Goal: Task Accomplishment & Management: Manage account settings

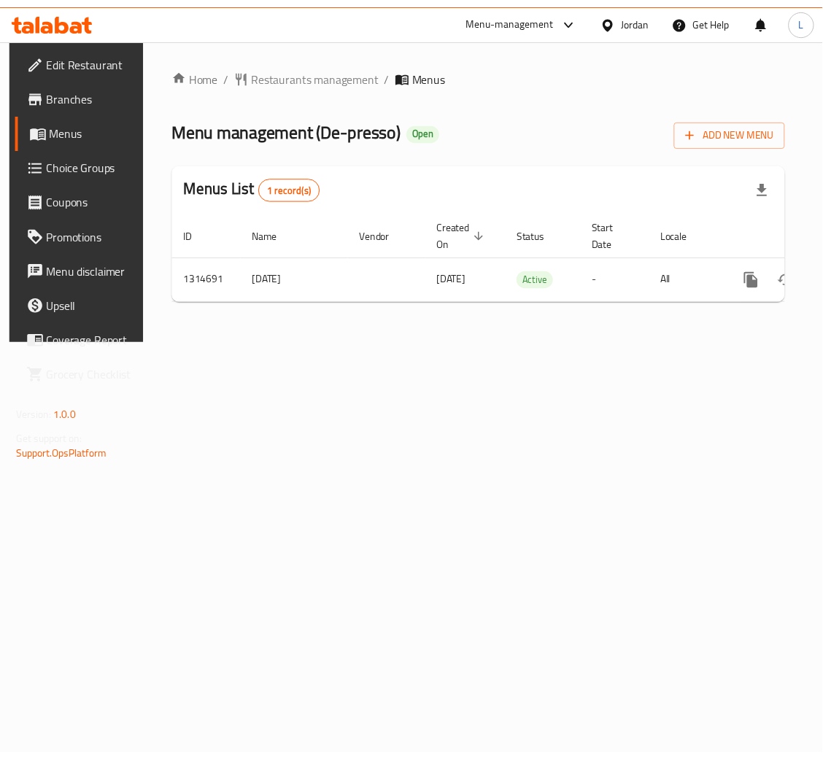
scroll to position [0, 82]
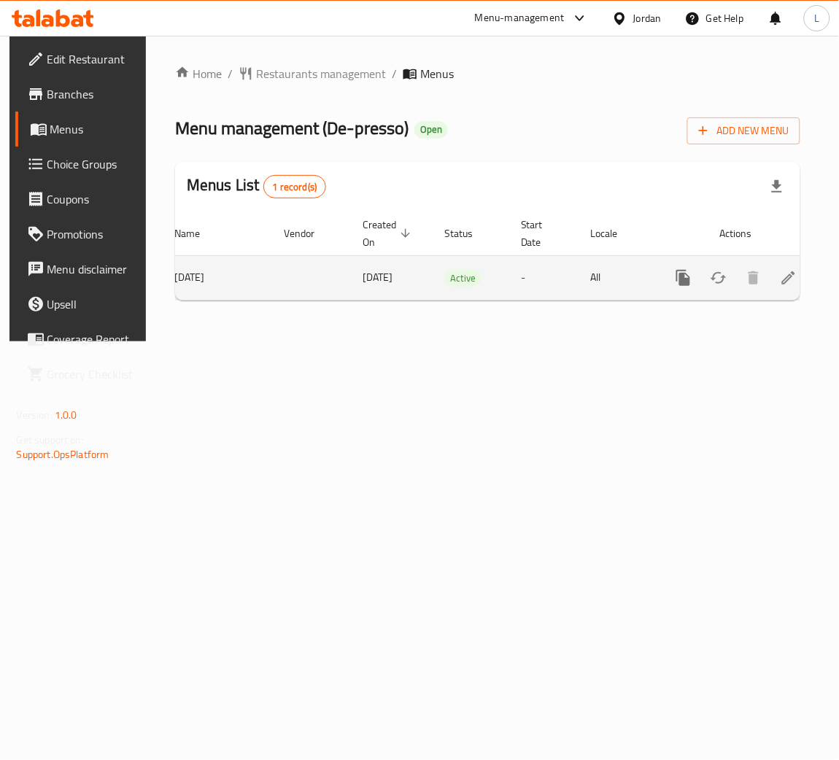
click at [784, 281] on icon "enhanced table" at bounding box center [788, 278] width 18 height 18
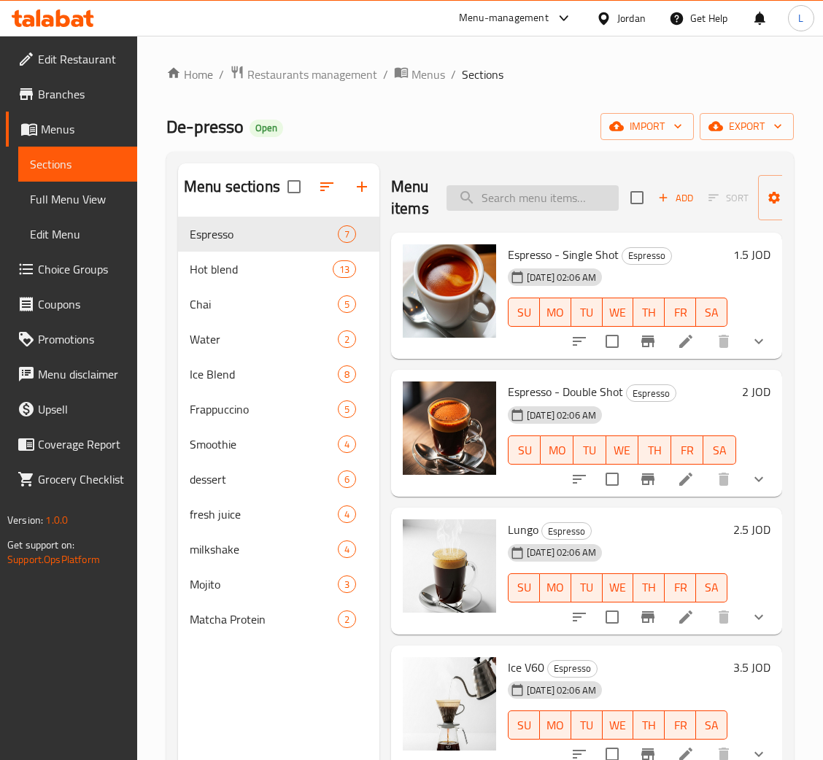
click at [586, 200] on input "search" at bounding box center [532, 198] width 172 height 26
click at [677, 333] on icon at bounding box center [686, 342] width 18 height 18
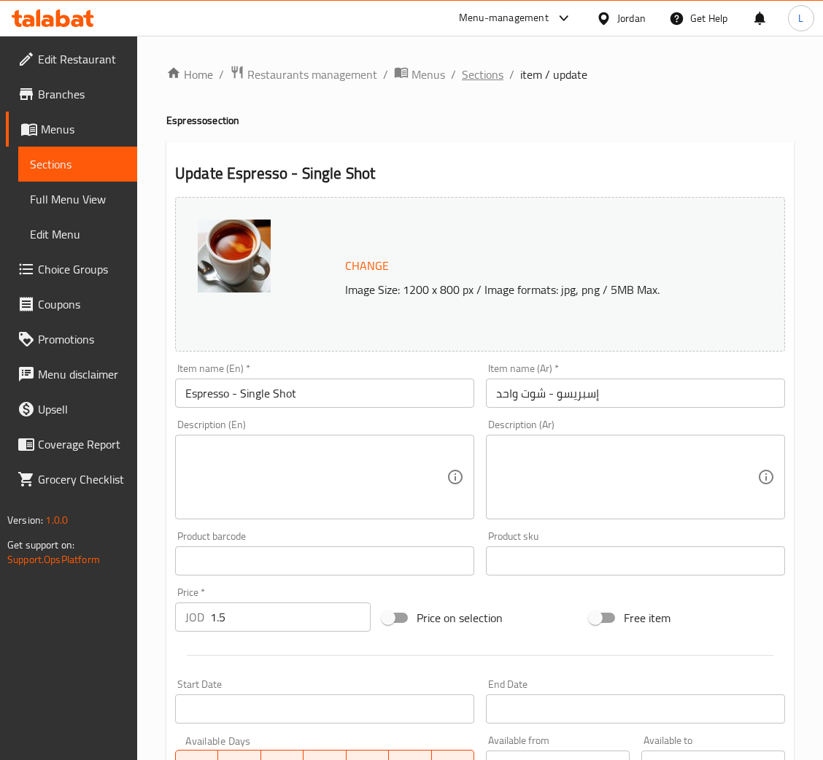
click at [472, 83] on span "Sections" at bounding box center [483, 75] width 42 height 18
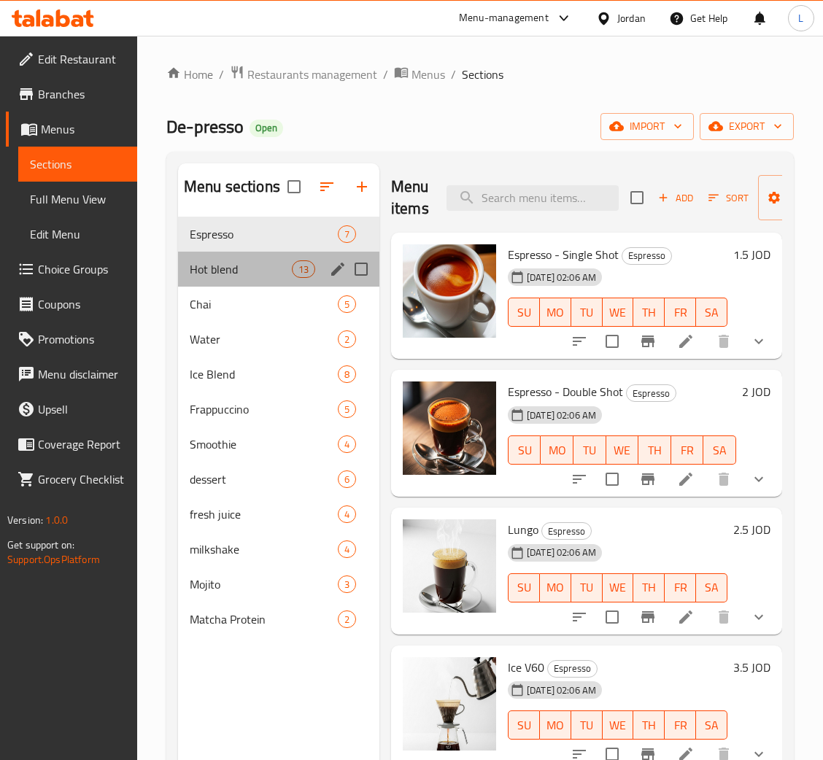
click at [244, 257] on div "Hot blend 13" at bounding box center [278, 269] width 201 height 35
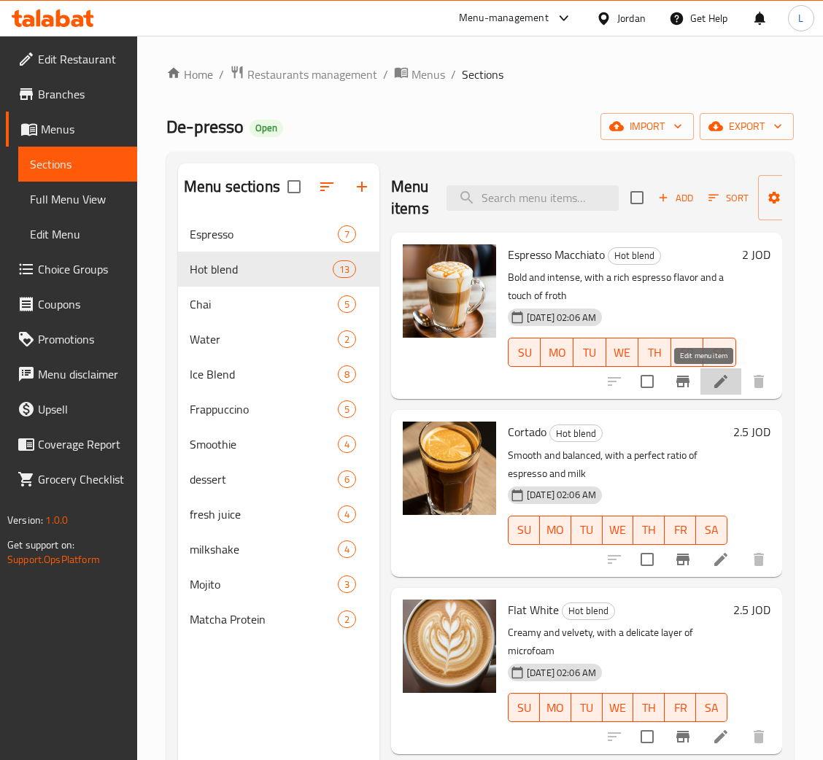
click at [712, 384] on icon at bounding box center [721, 382] width 18 height 18
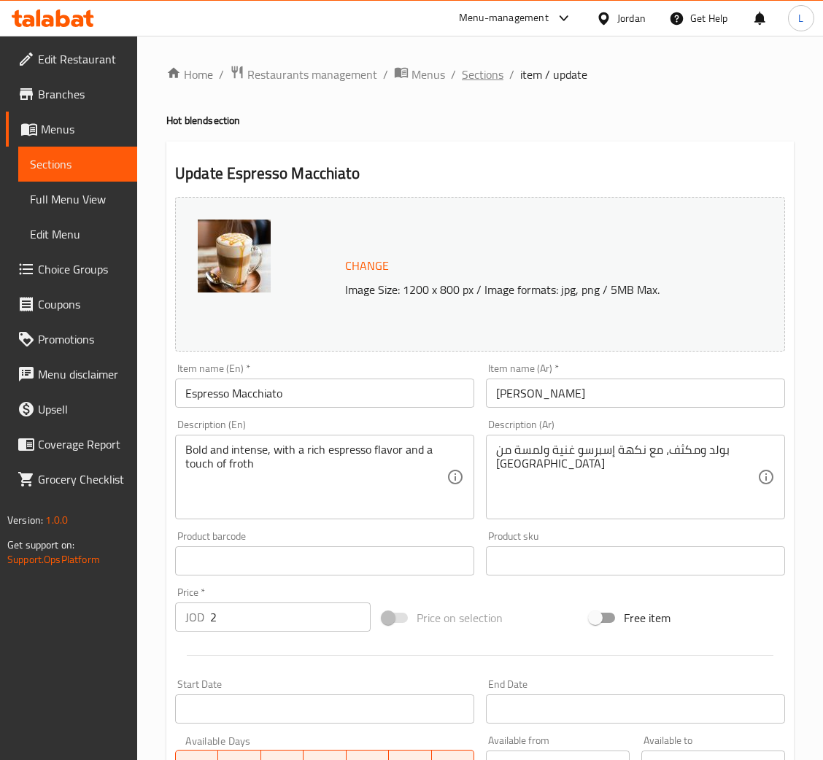
click at [487, 74] on span "Sections" at bounding box center [483, 75] width 42 height 18
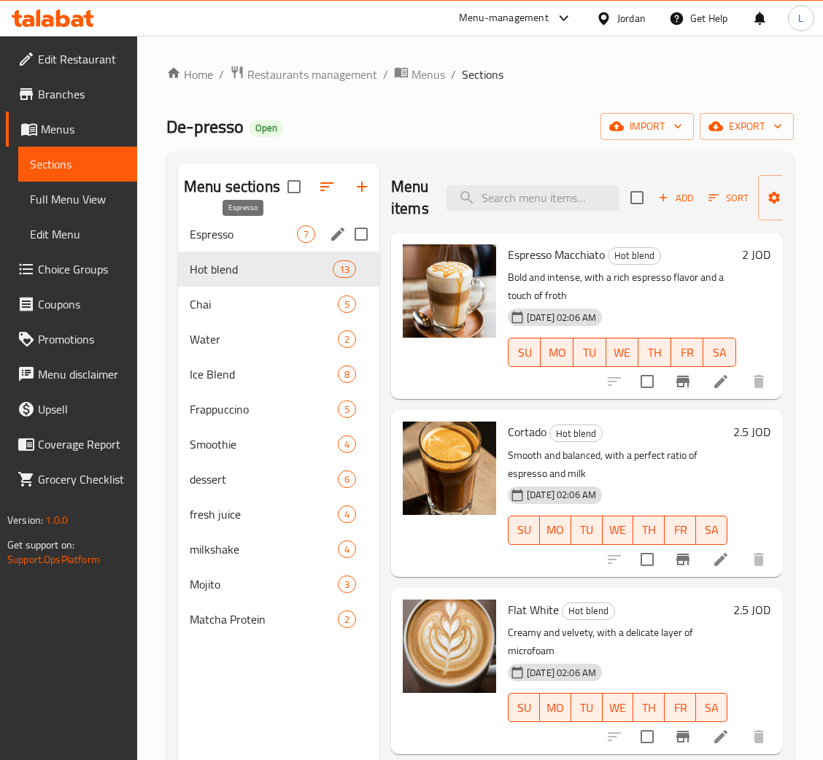
click at [268, 236] on span "Espresso" at bounding box center [243, 234] width 107 height 18
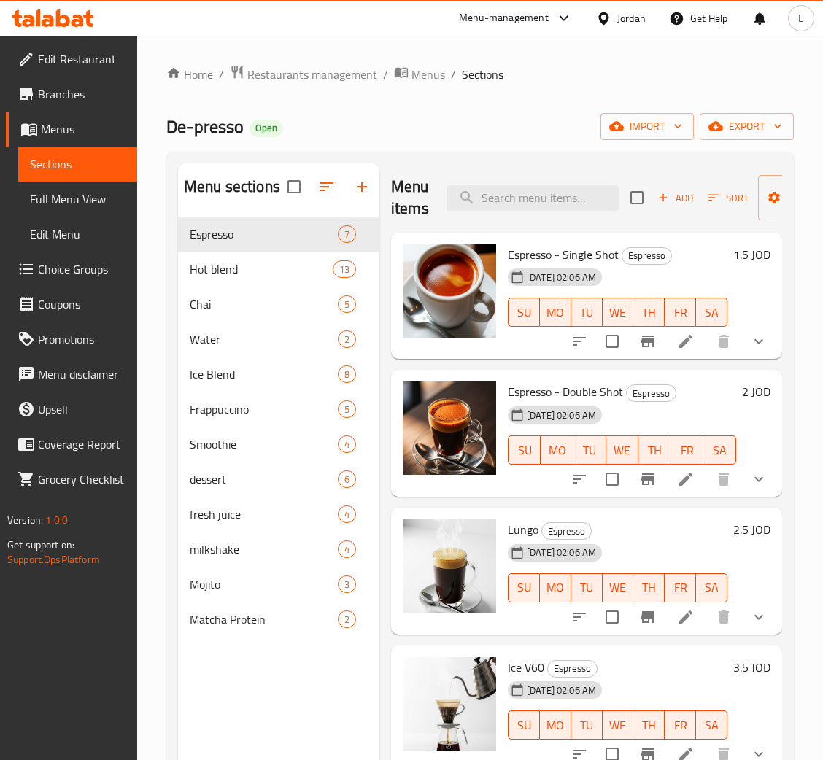
click at [677, 339] on icon at bounding box center [686, 342] width 18 height 18
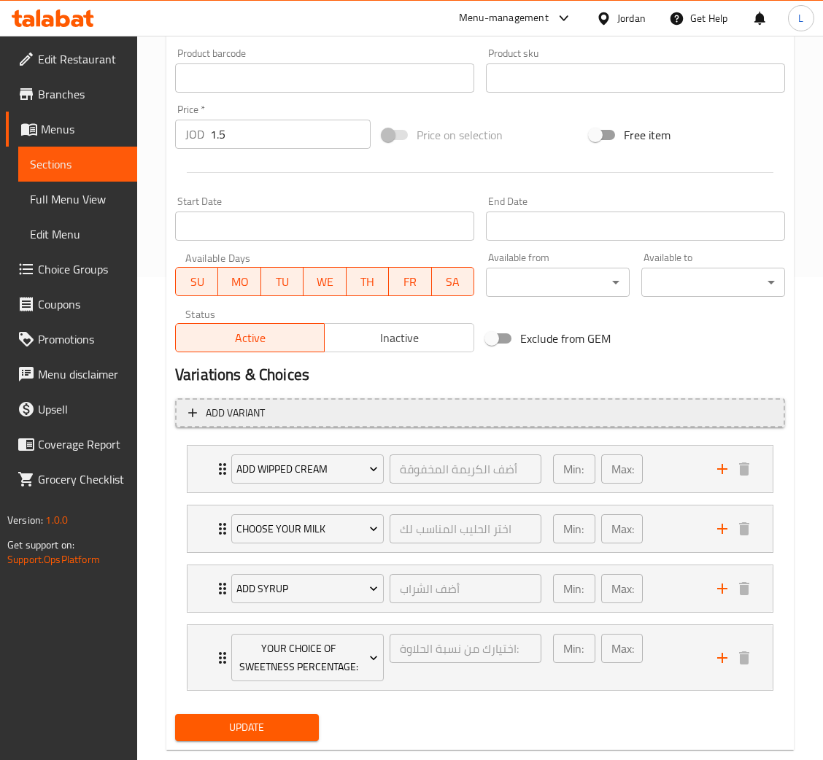
scroll to position [514, 0]
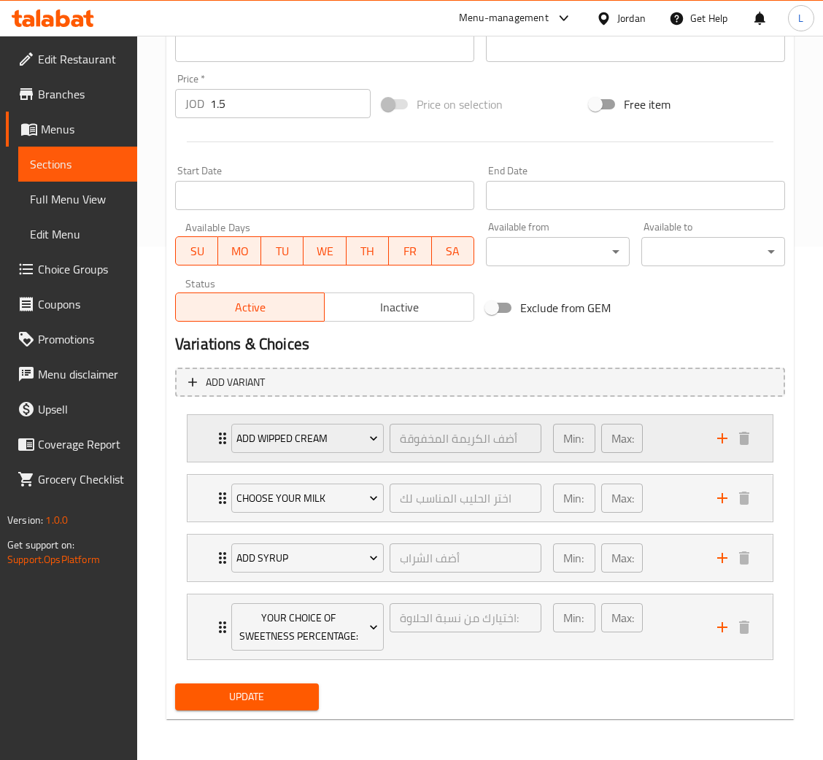
click at [204, 435] on div "Add Wipped Cream أضف الكريمة المخفوقة ​ Min: 0 ​ Max: 1 ​" at bounding box center [479, 438] width 585 height 47
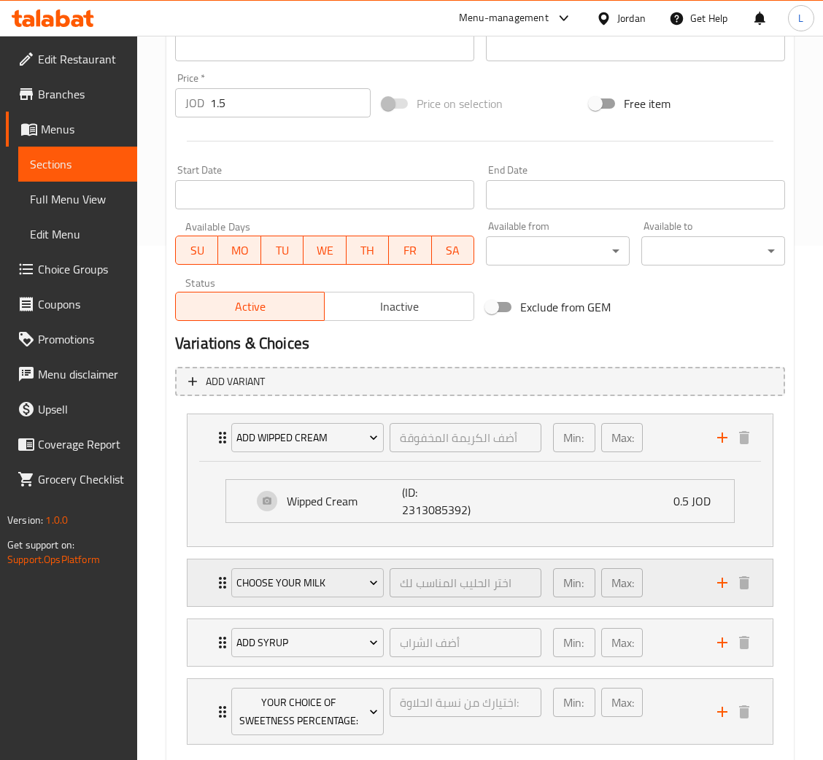
scroll to position [600, 0]
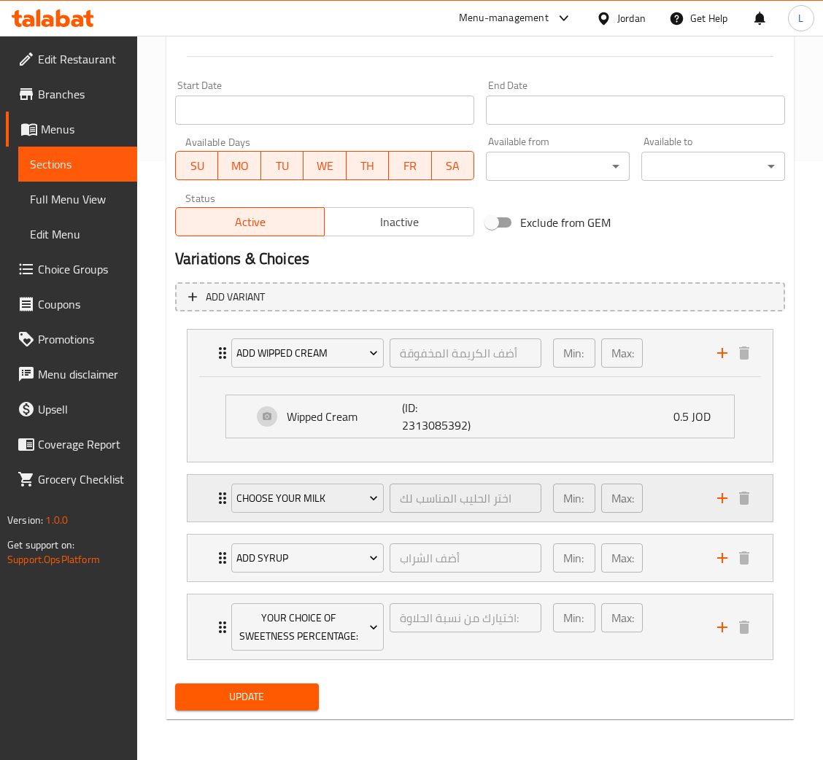
click at [208, 487] on div "Choose Your Milk اختر الحليب المناسب لك ​ Min: 0 ​ Max: 1 ​" at bounding box center [479, 498] width 585 height 47
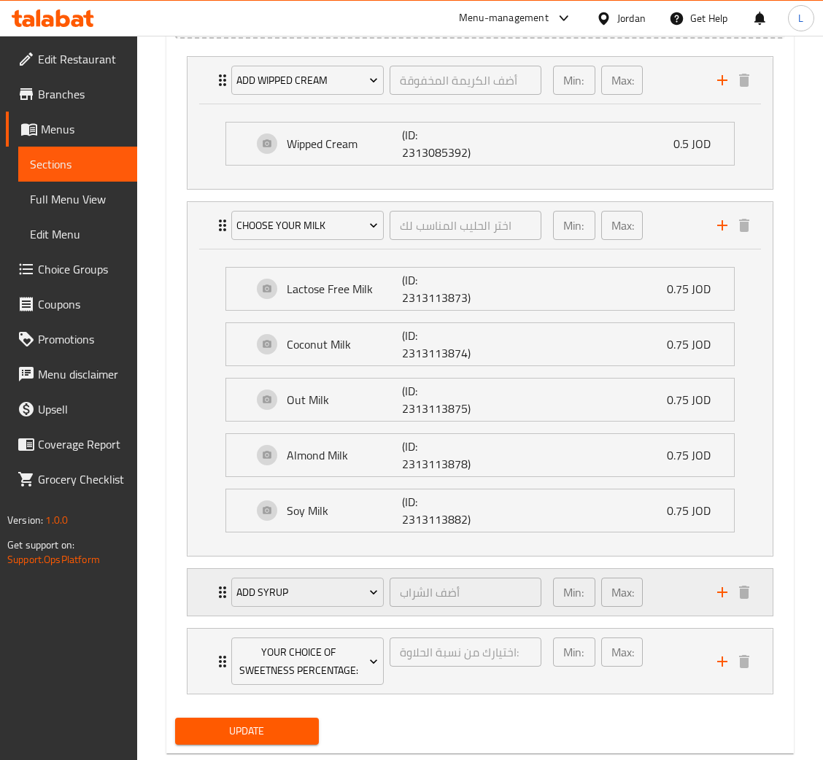
scroll to position [908, 0]
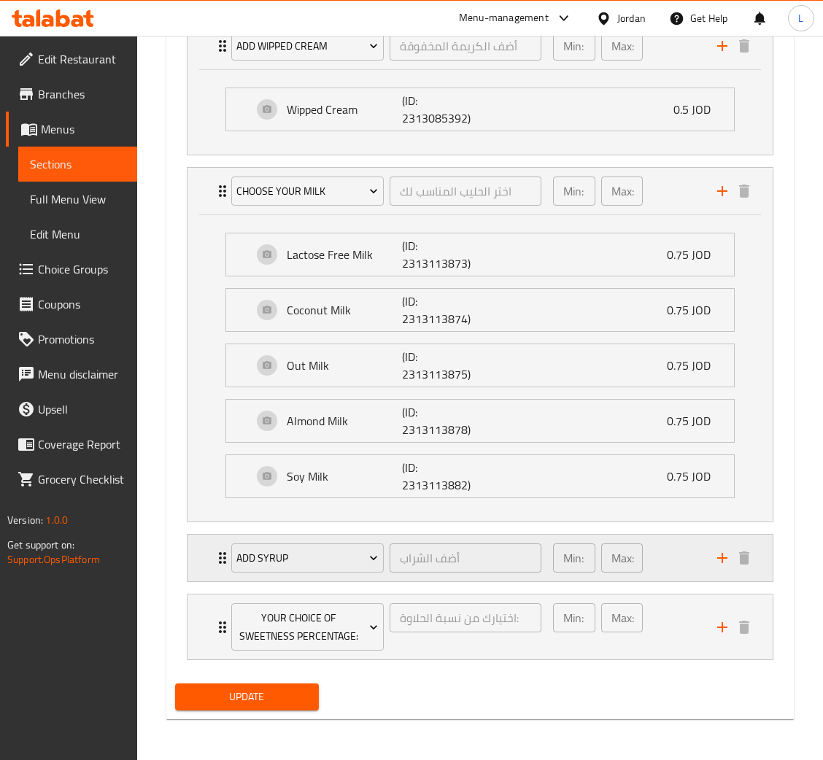
click at [211, 545] on div "Add Syrup أضف الشراب ​ Min: 0 ​ Max: 1 ​" at bounding box center [479, 557] width 585 height 47
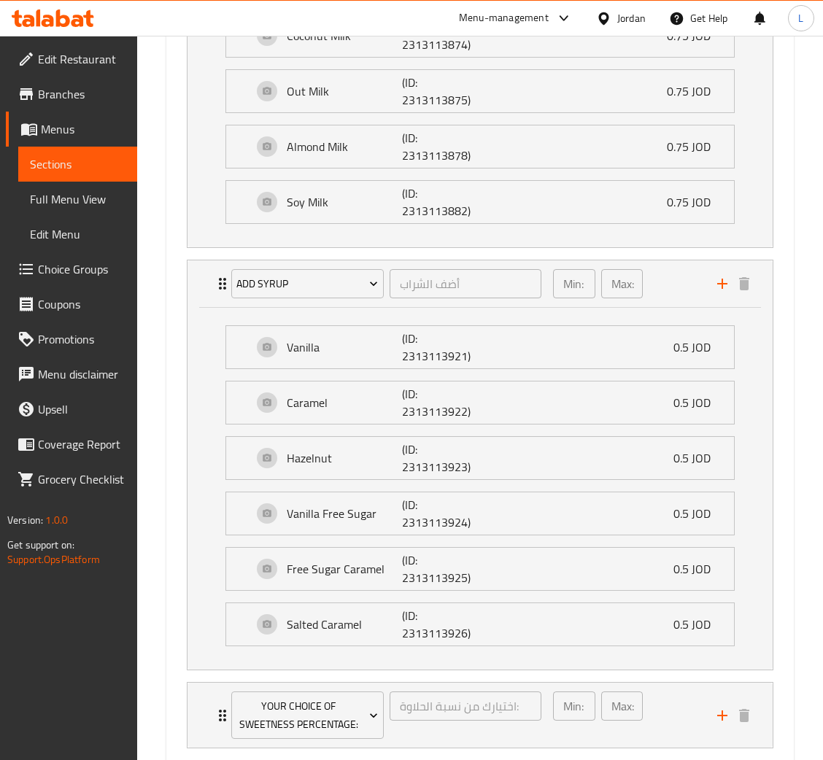
scroll to position [1271, 0]
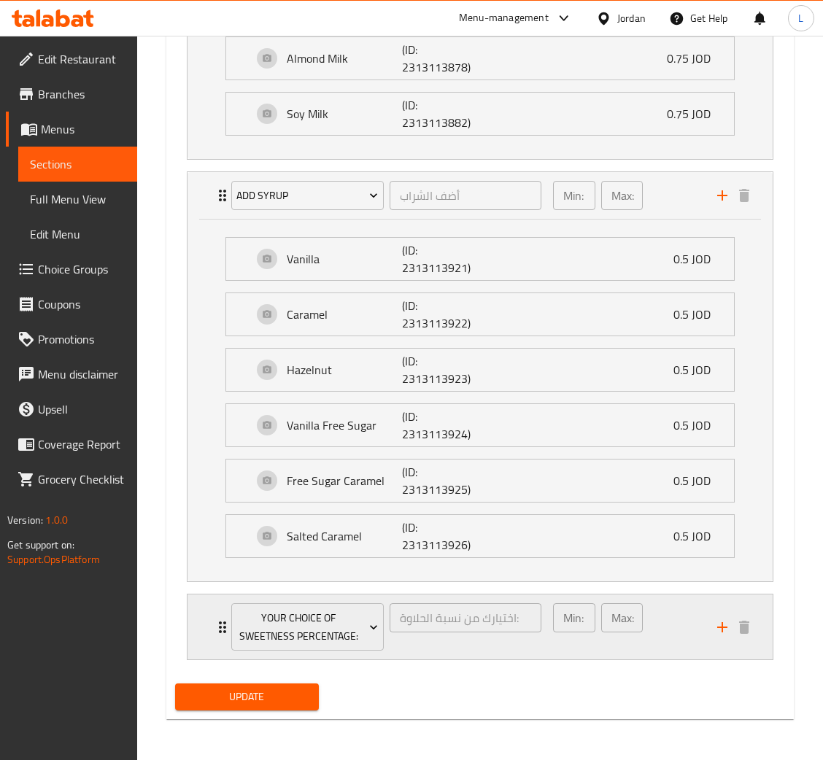
click at [202, 625] on div "Your choice of sweetness percentage: اختيارك من نسبة الحلاوة: ​ Min: 1 ​ Max: 1…" at bounding box center [479, 626] width 585 height 65
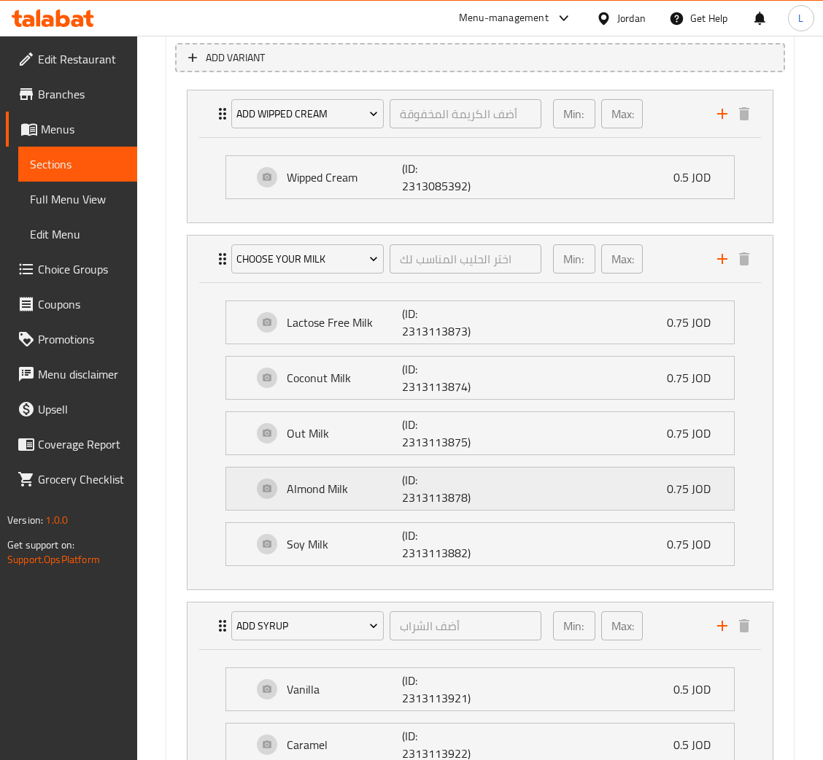
scroll to position [812, 0]
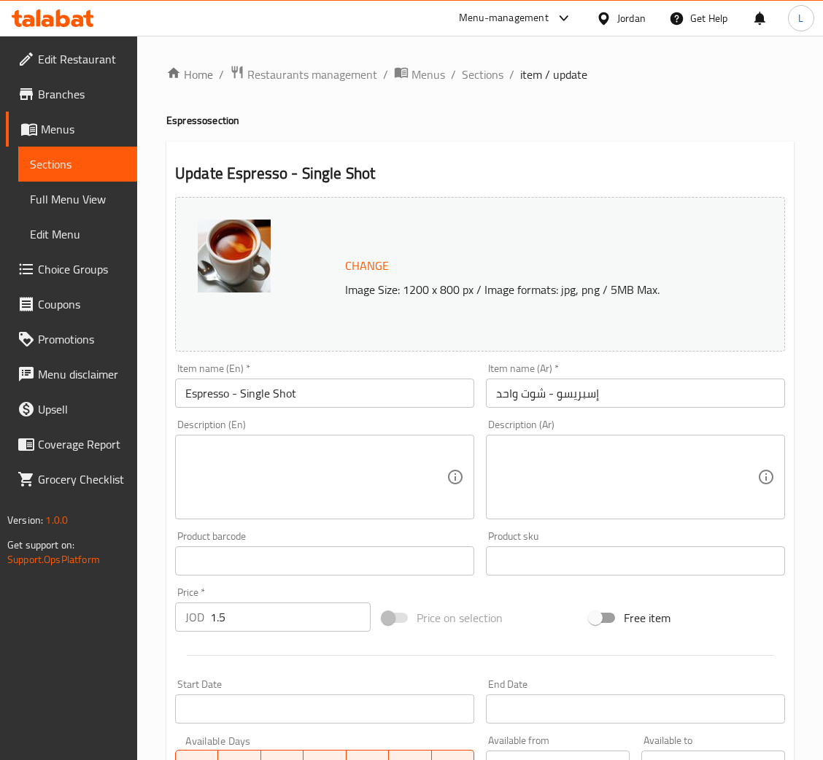
click at [75, 265] on span "Choice Groups" at bounding box center [82, 269] width 88 height 18
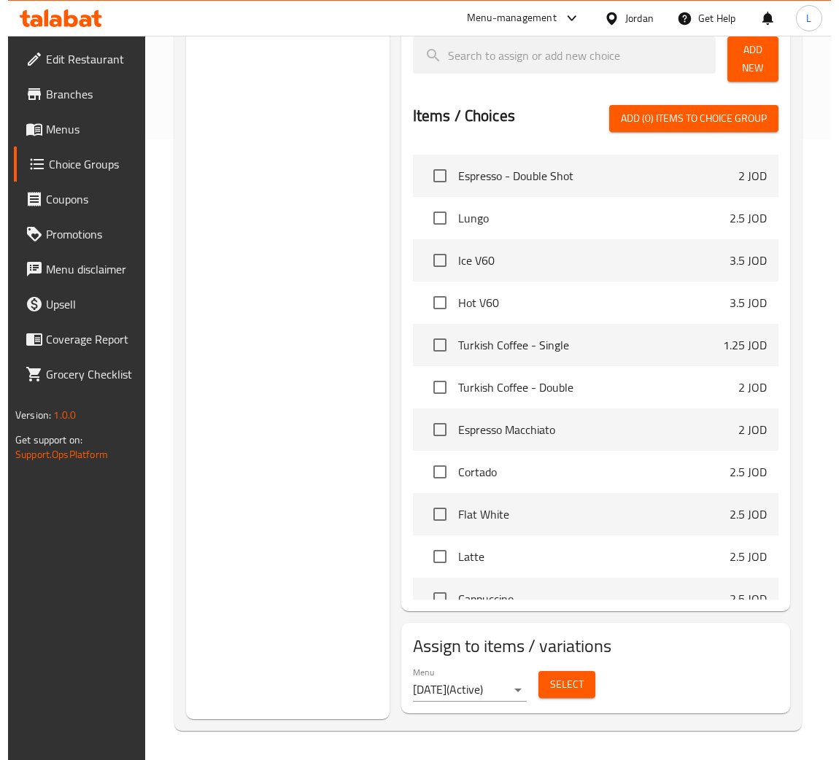
scroll to position [766, 0]
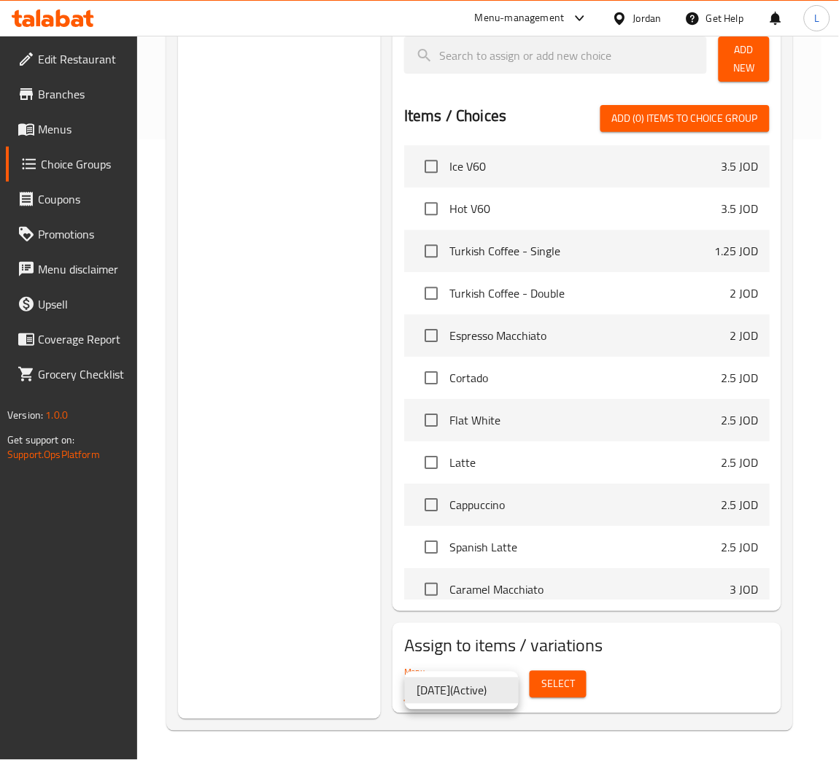
click at [532, 676] on div at bounding box center [419, 380] width 839 height 760
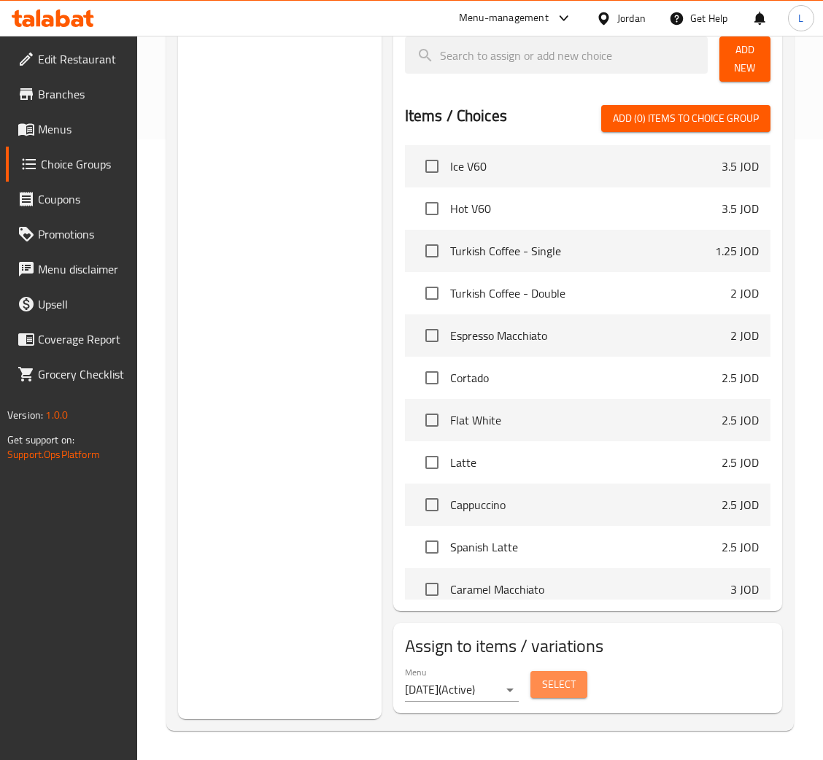
click at [545, 682] on span "Select" at bounding box center [559, 684] width 34 height 18
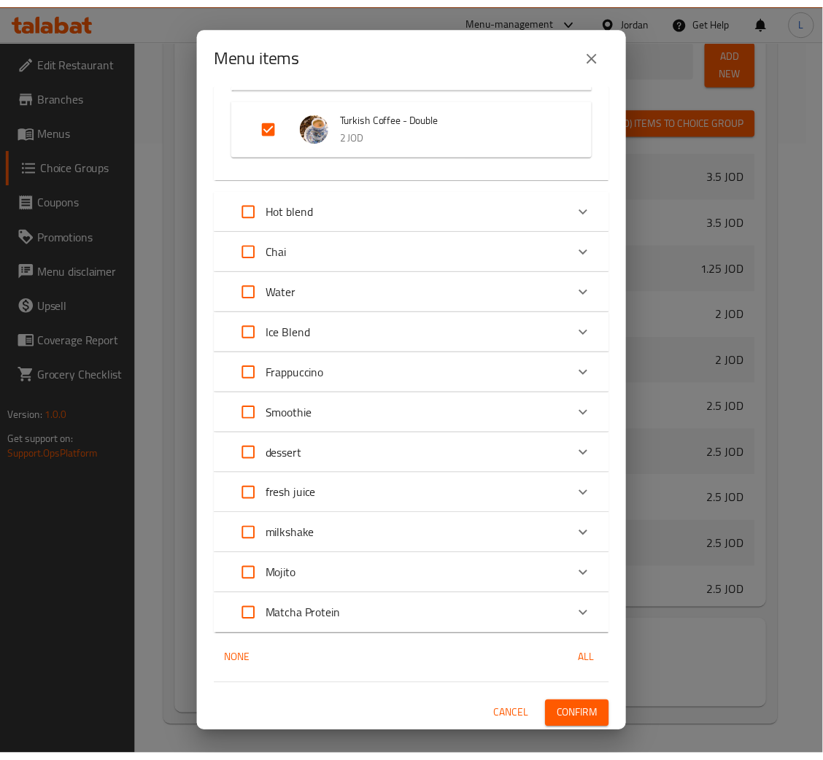
scroll to position [514, 0]
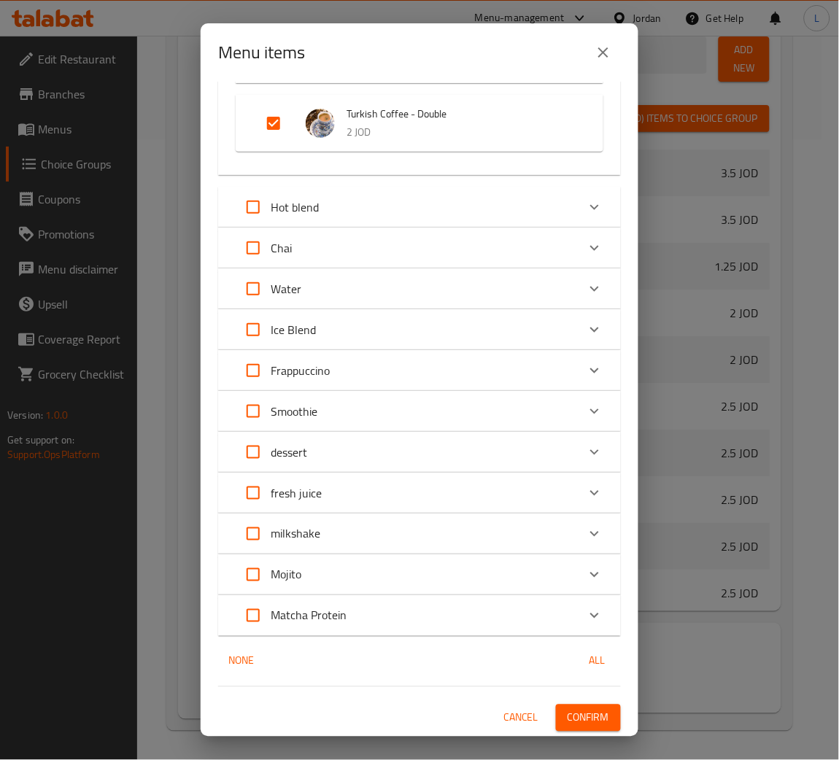
click at [259, 209] on input "Expand" at bounding box center [253, 207] width 35 height 35
checkbox input "true"
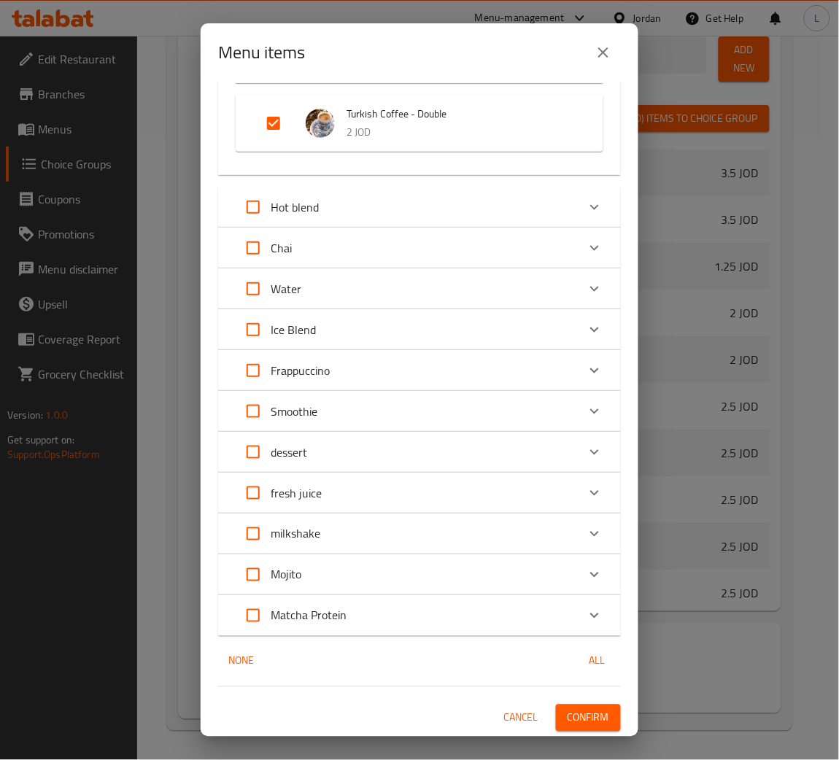
checkbox input "true"
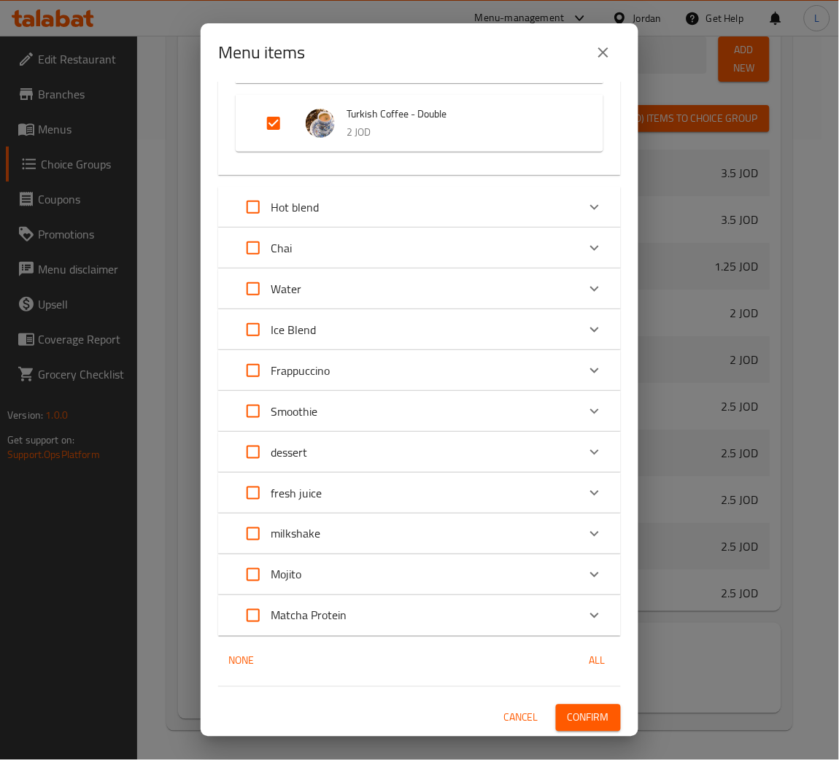
checkbox input "true"
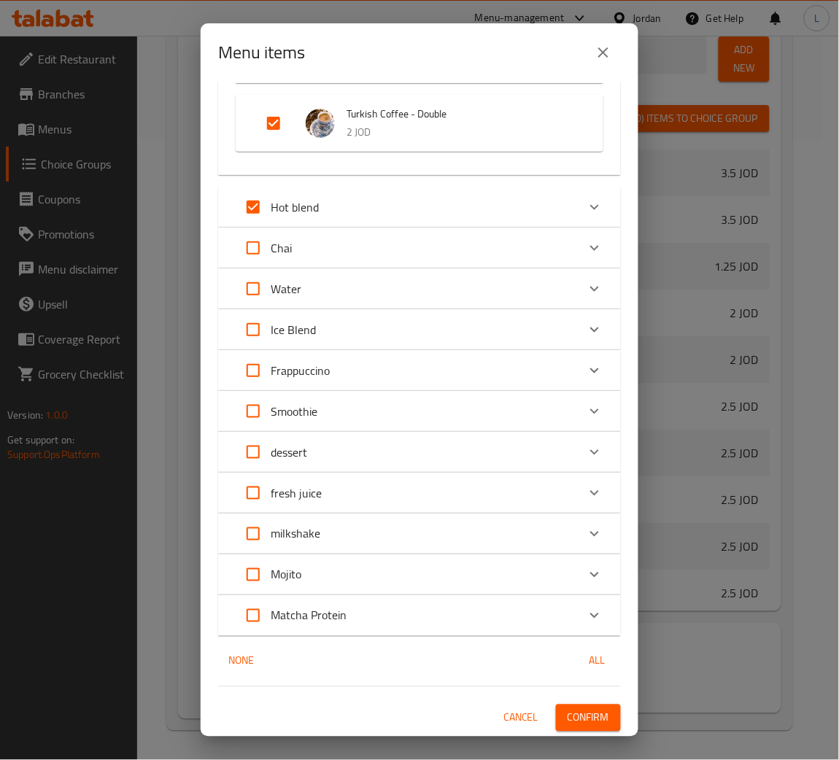
click at [249, 331] on input "Expand" at bounding box center [253, 329] width 35 height 35
checkbox input "true"
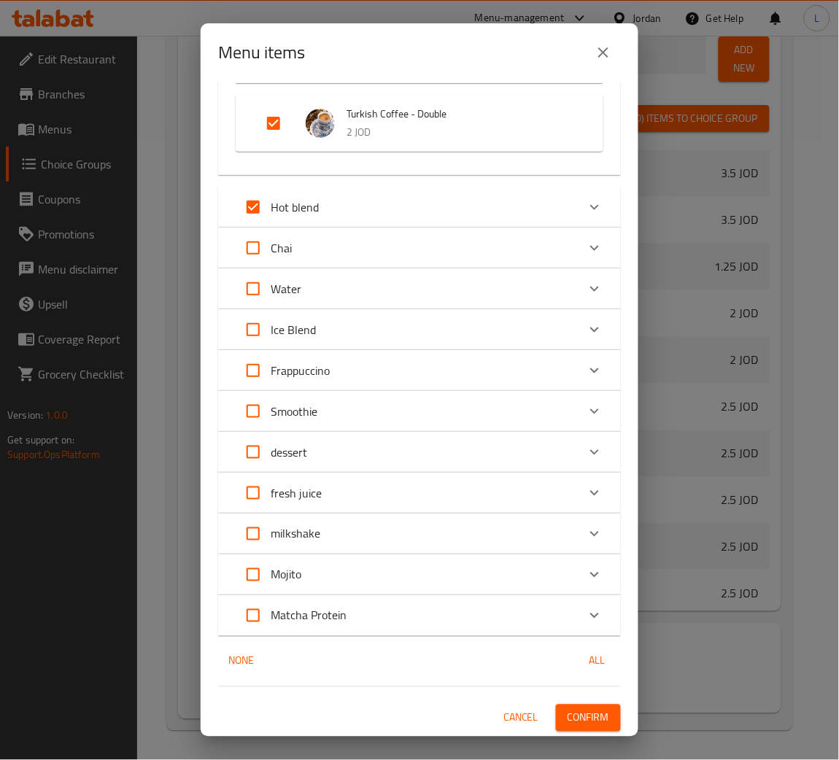
checkbox input "true"
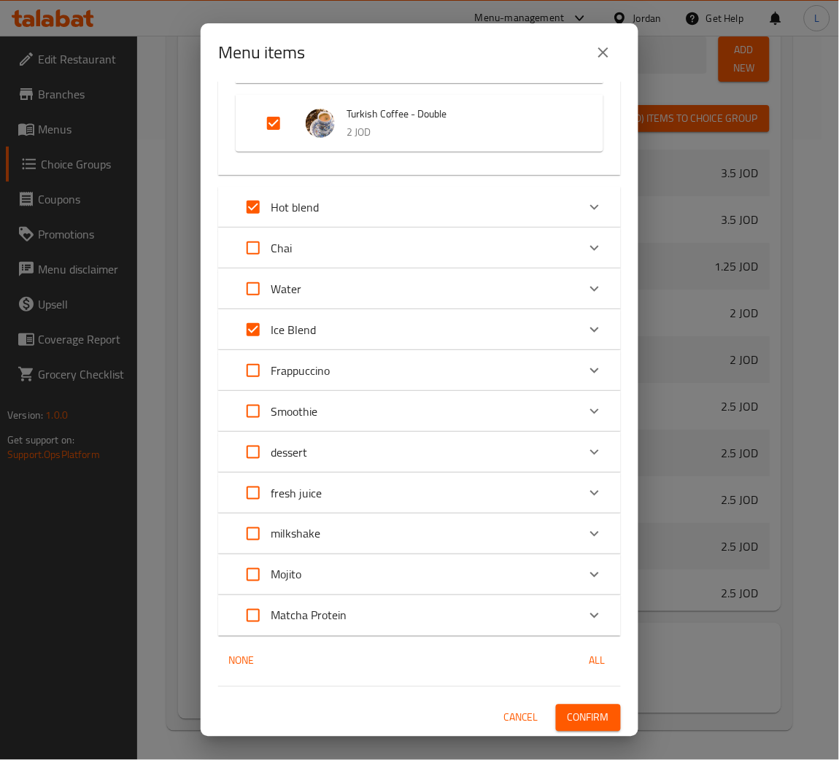
click at [256, 374] on input "Expand" at bounding box center [253, 370] width 35 height 35
checkbox input "true"
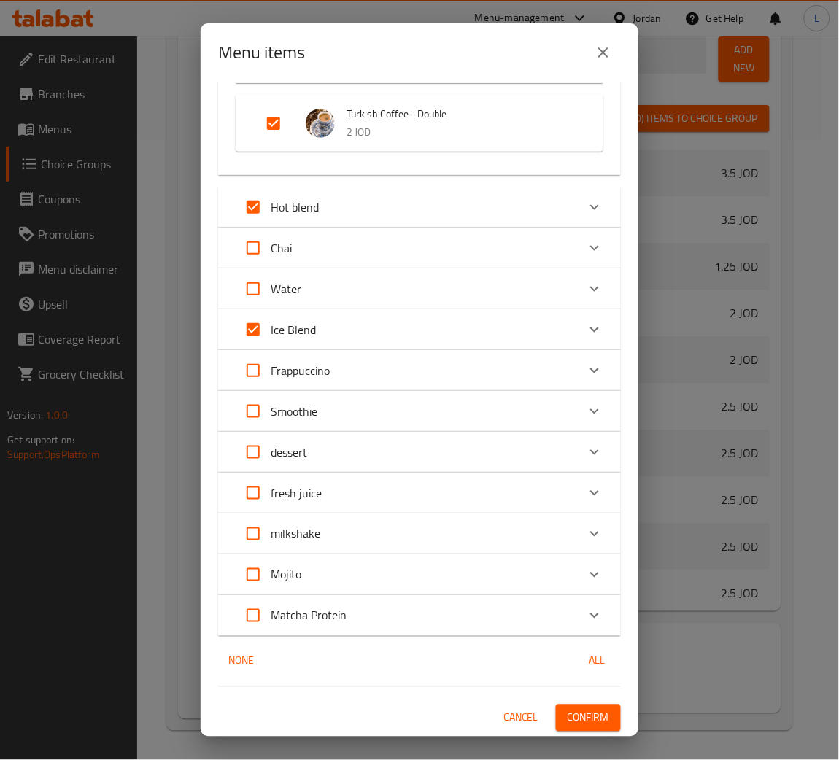
checkbox input "true"
click at [253, 534] on input "Expand" at bounding box center [253, 533] width 35 height 35
checkbox input "true"
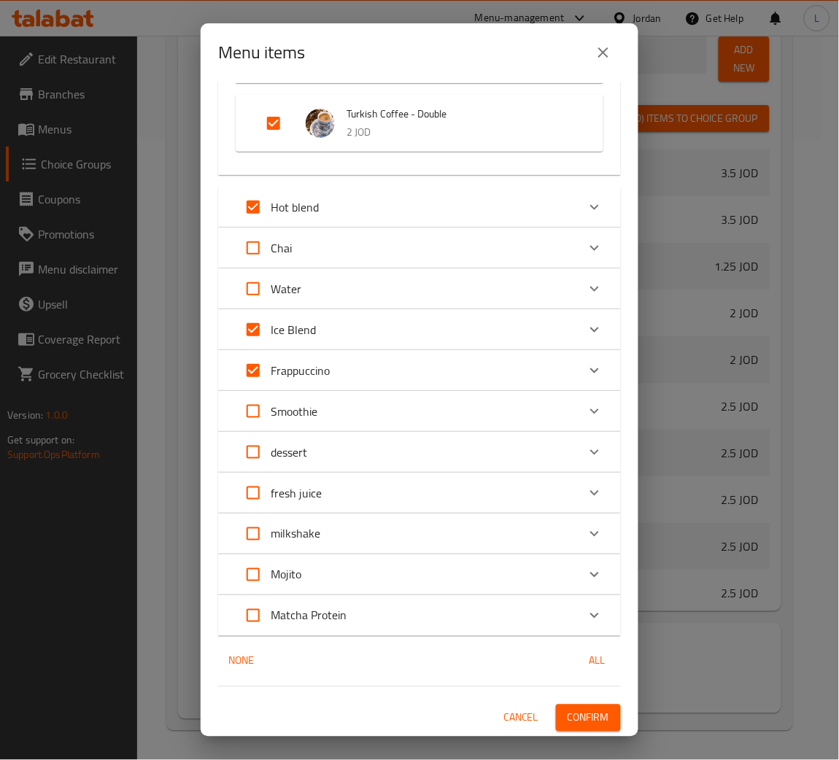
checkbox input "true"
click at [567, 709] on span "Confirm" at bounding box center [588, 718] width 42 height 18
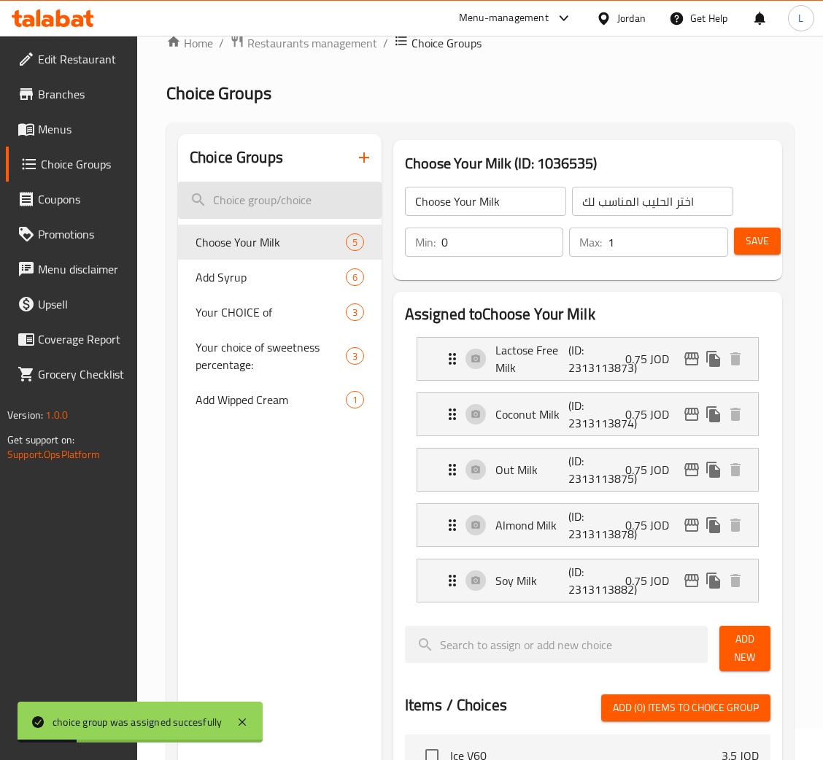
scroll to position [0, 0]
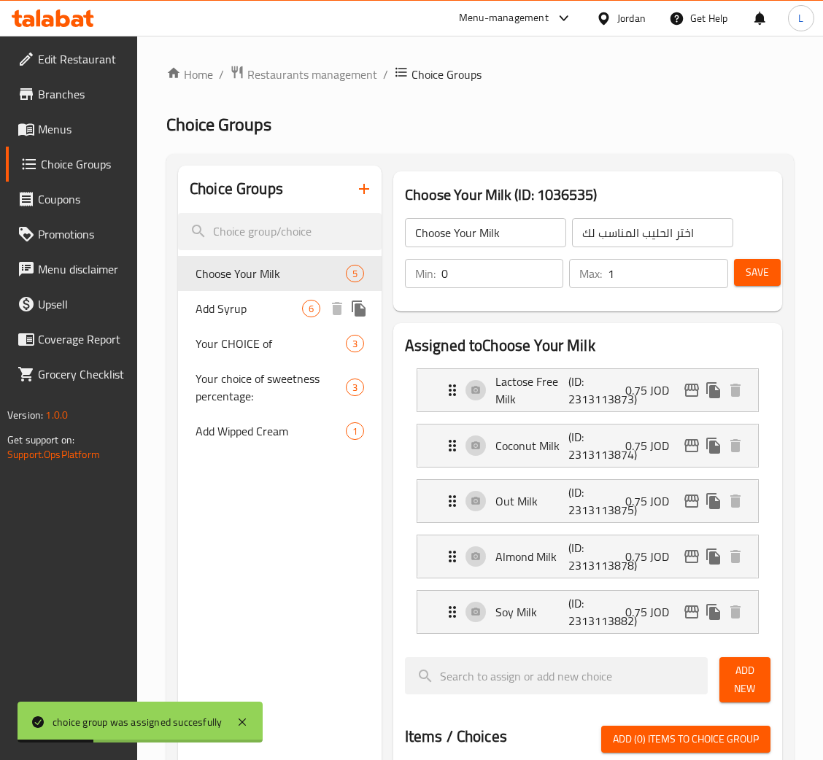
click at [275, 314] on span "Add Syrup" at bounding box center [248, 309] width 106 height 18
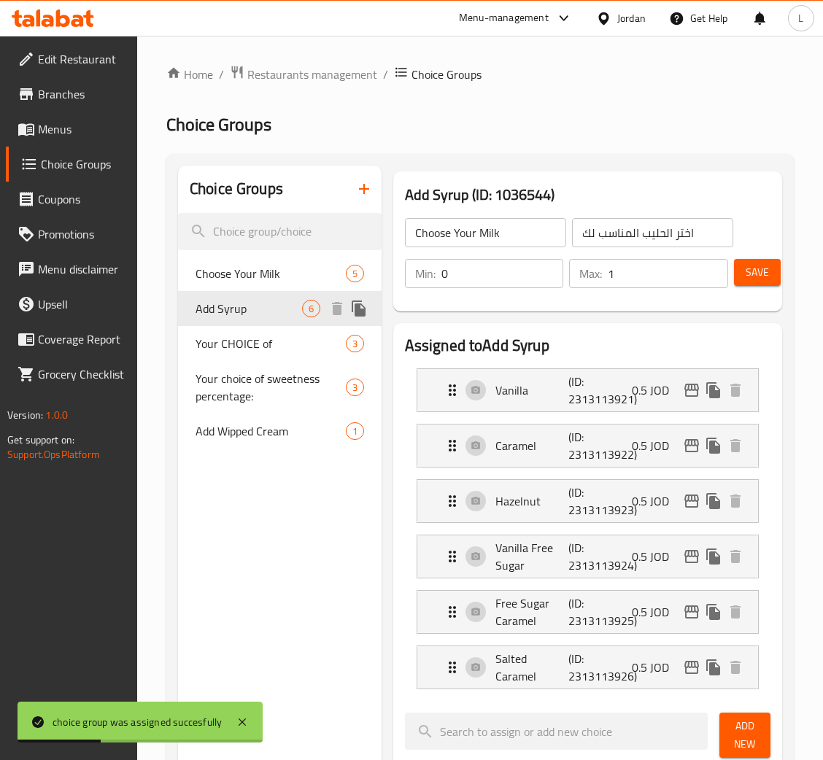
type input "Add Syrup"
type input "أضف الشراب"
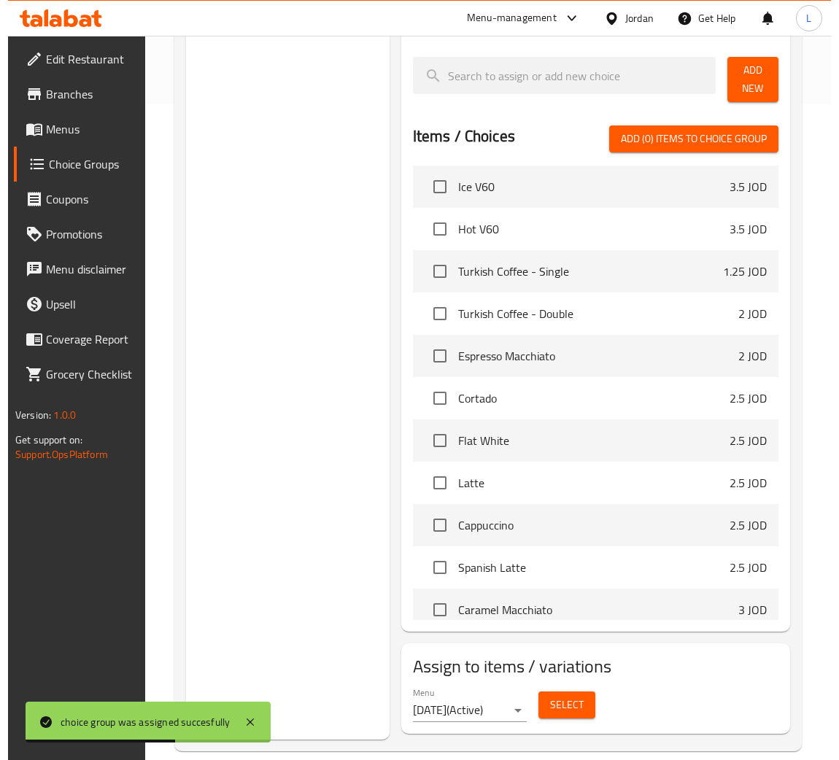
scroll to position [1531, 0]
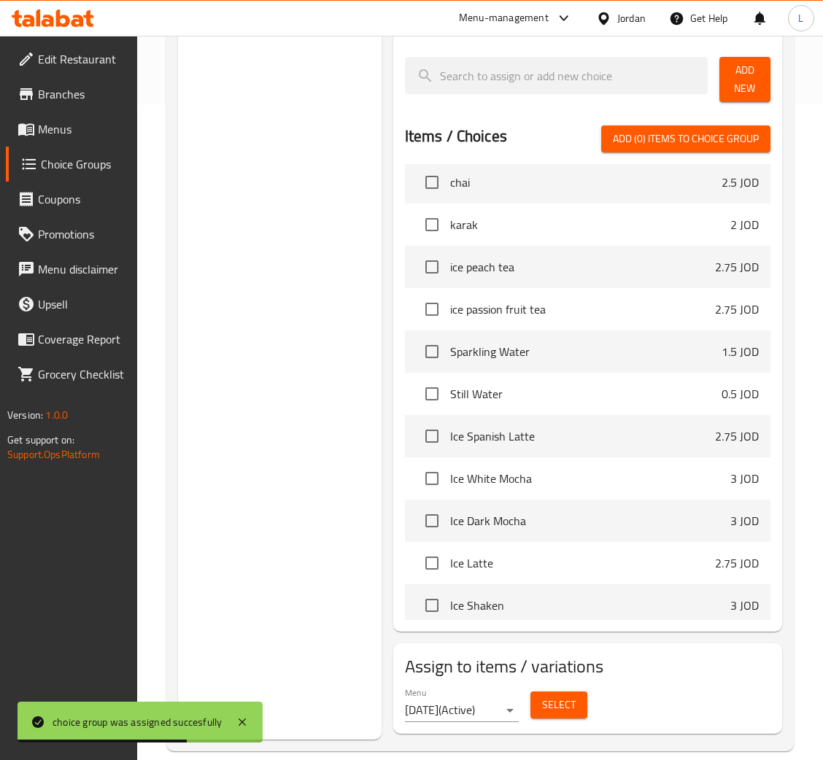
click at [539, 694] on button "Select" at bounding box center [558, 704] width 57 height 27
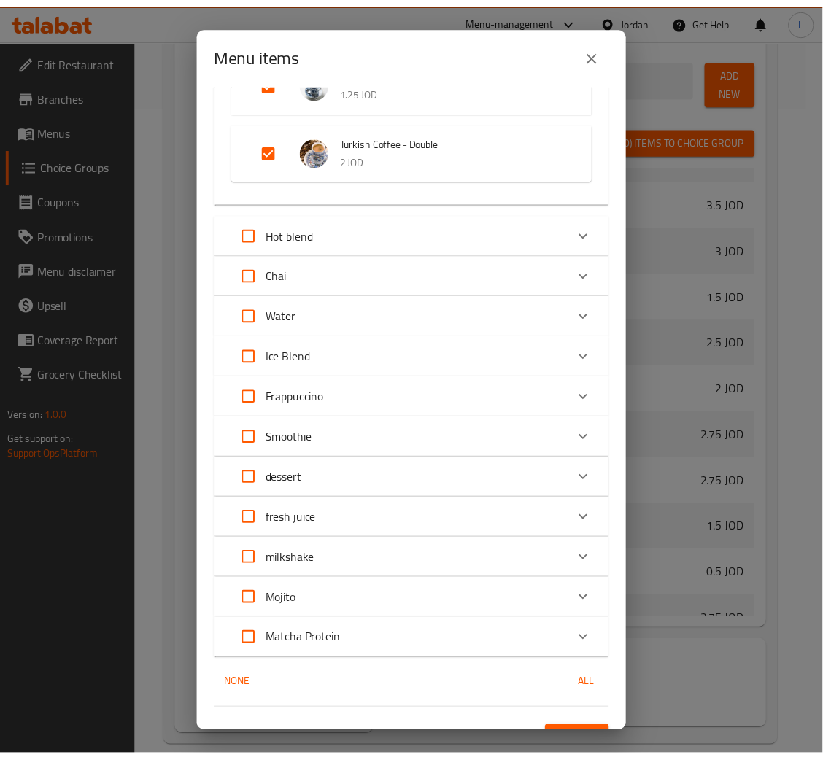
scroll to position [514, 0]
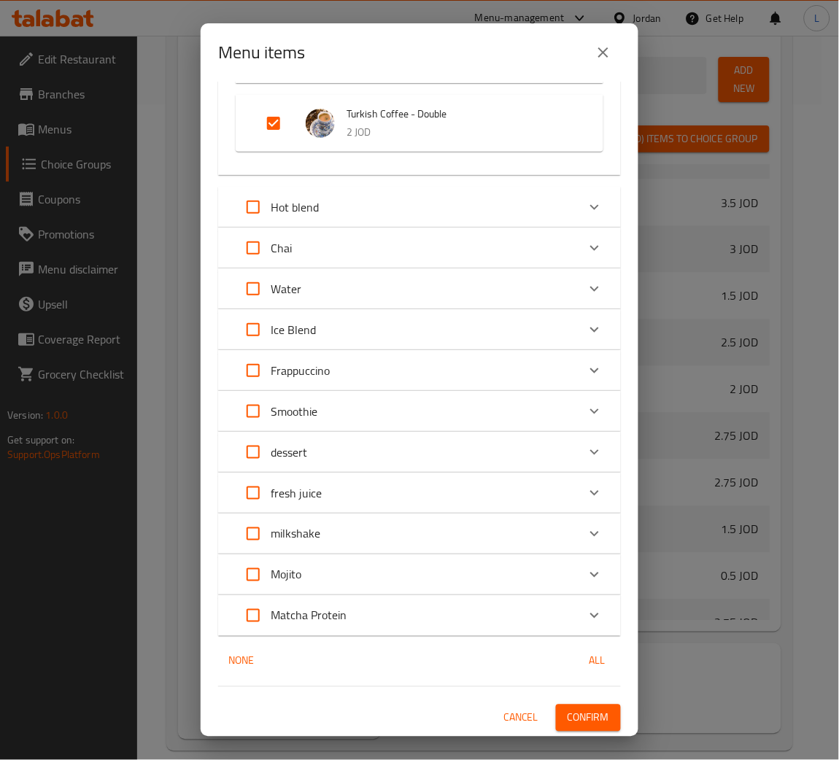
click at [259, 199] on input "Expand" at bounding box center [253, 207] width 35 height 35
checkbox input "true"
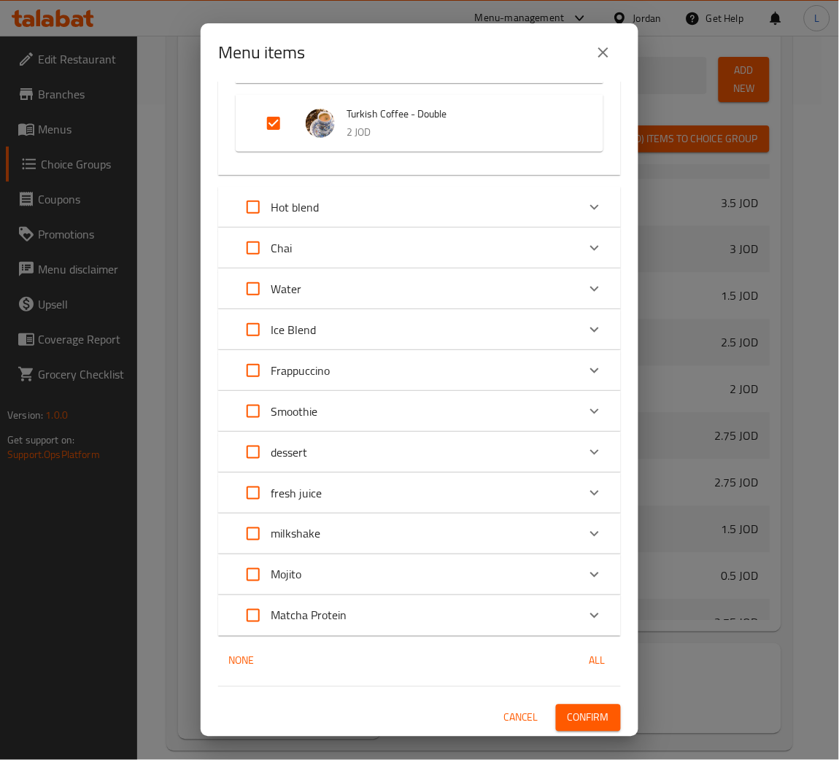
checkbox input "true"
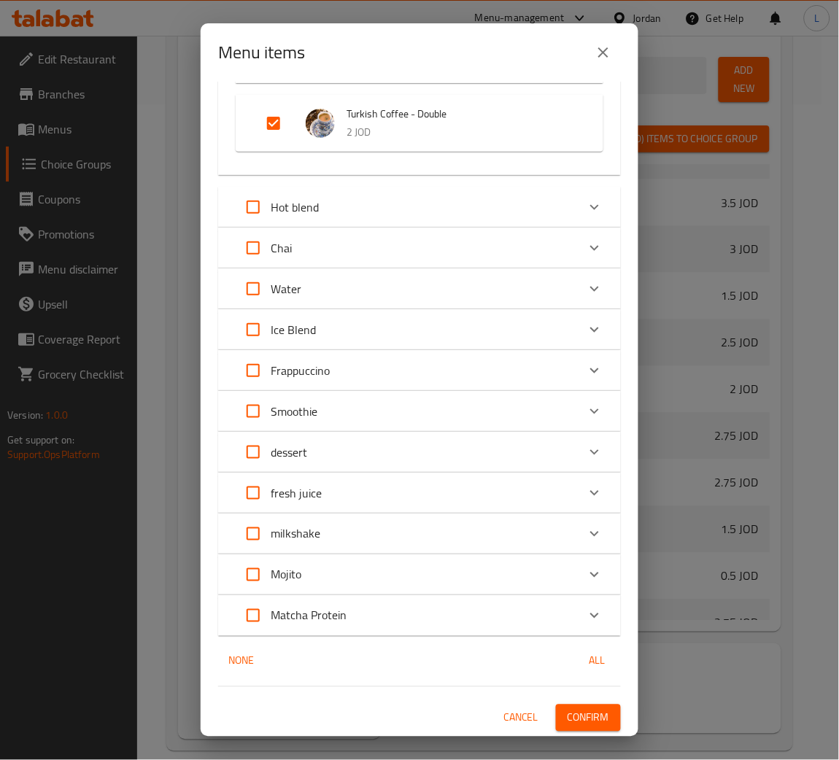
checkbox input "true"
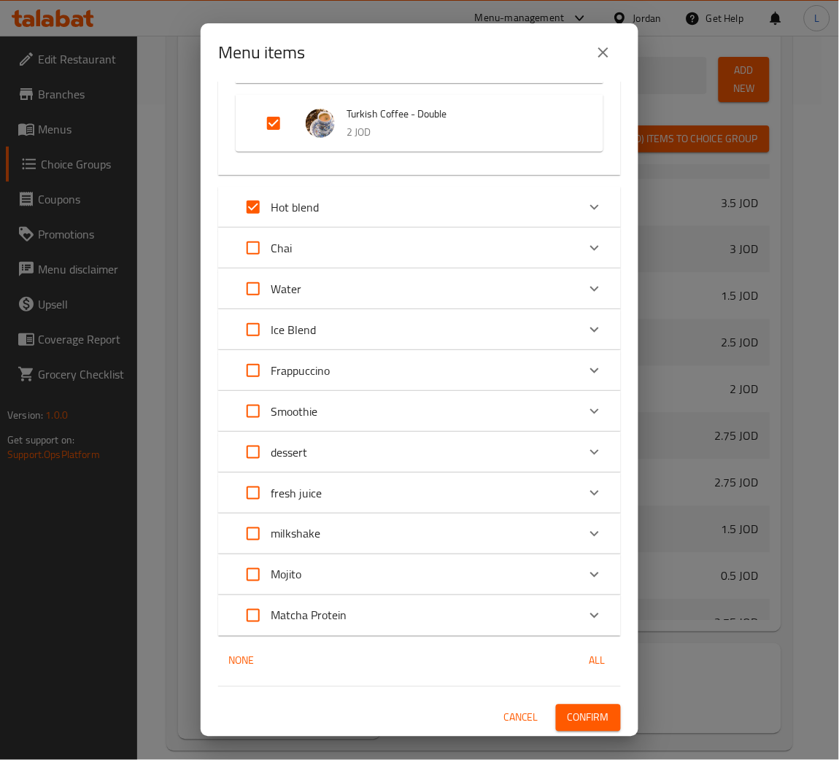
click at [256, 325] on input "Expand" at bounding box center [253, 329] width 35 height 35
checkbox input "true"
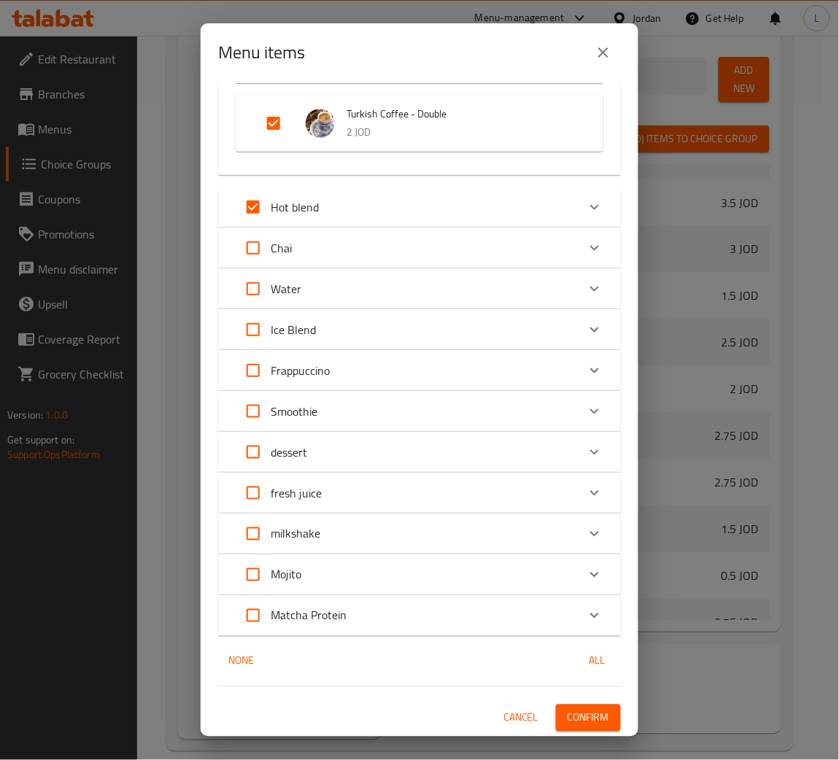
checkbox input "true"
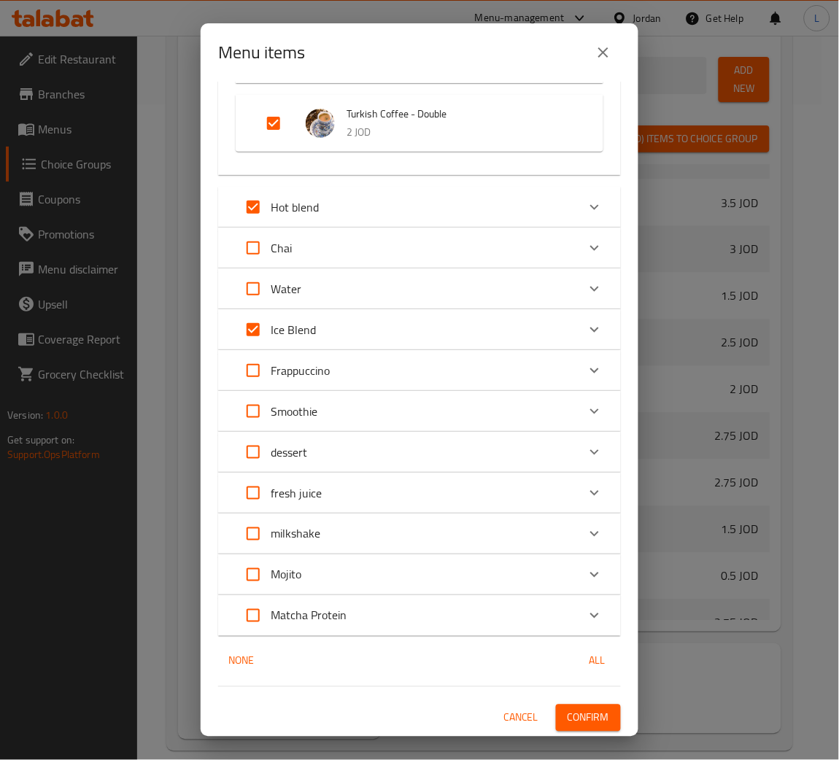
click at [257, 363] on input "Expand" at bounding box center [253, 370] width 35 height 35
checkbox input "true"
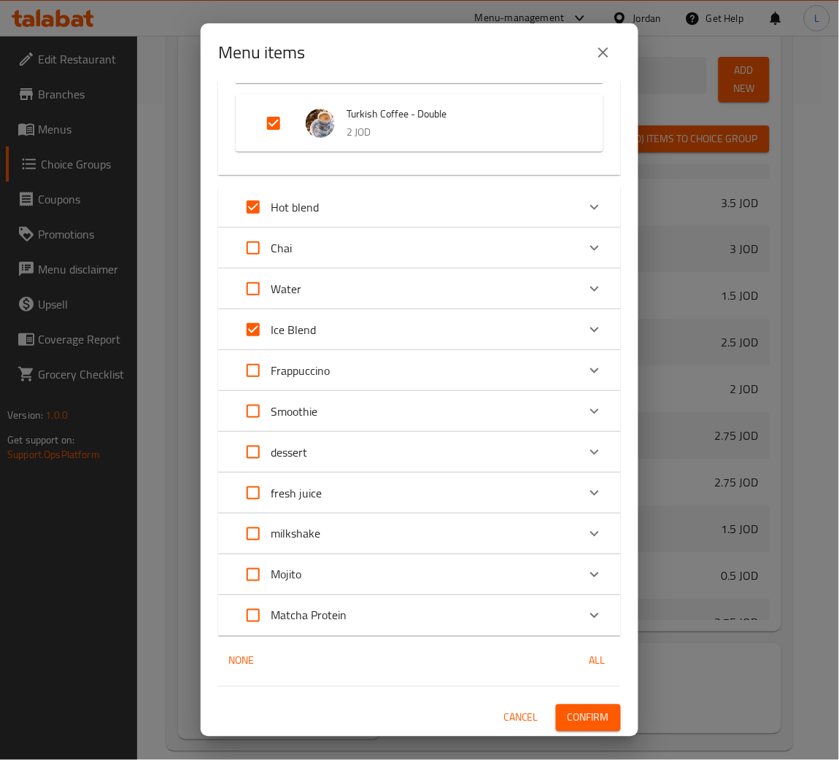
checkbox input "true"
click at [252, 528] on input "Expand" at bounding box center [253, 533] width 35 height 35
checkbox input "true"
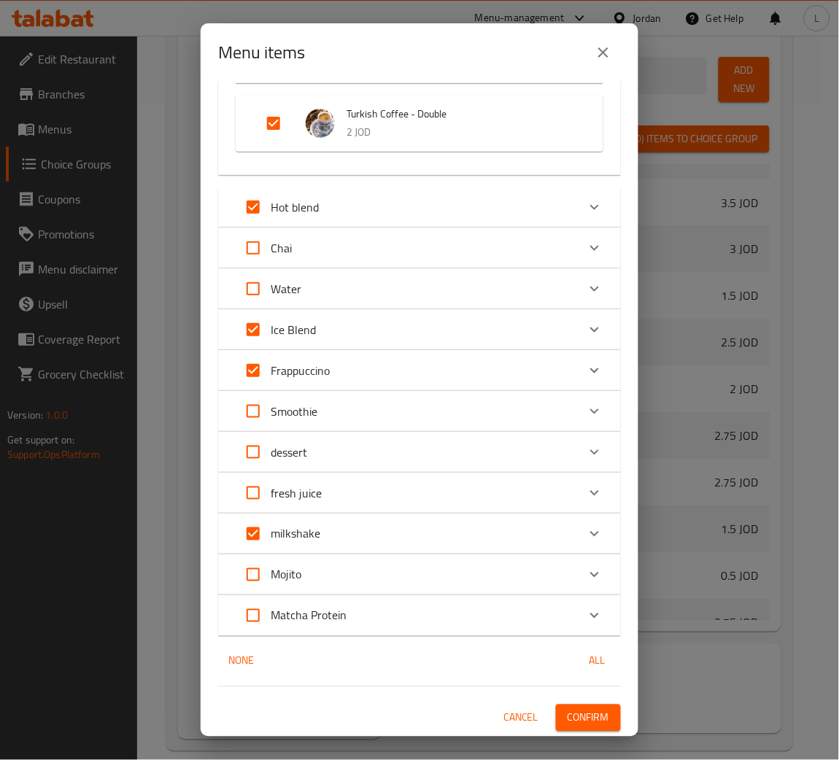
checkbox input "true"
click at [556, 719] on button "Confirm" at bounding box center [588, 717] width 65 height 27
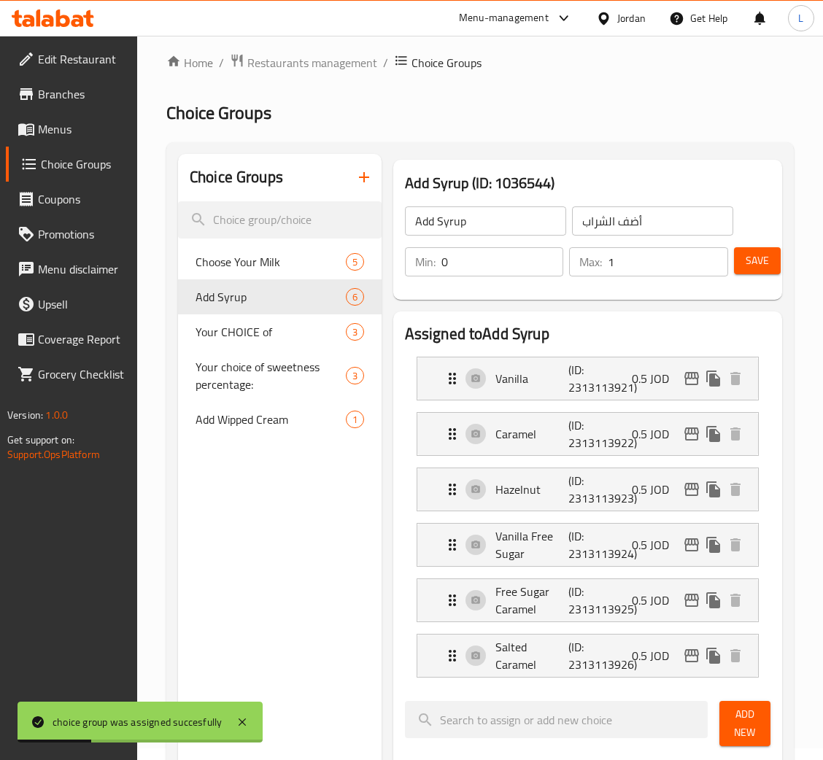
scroll to position [0, 0]
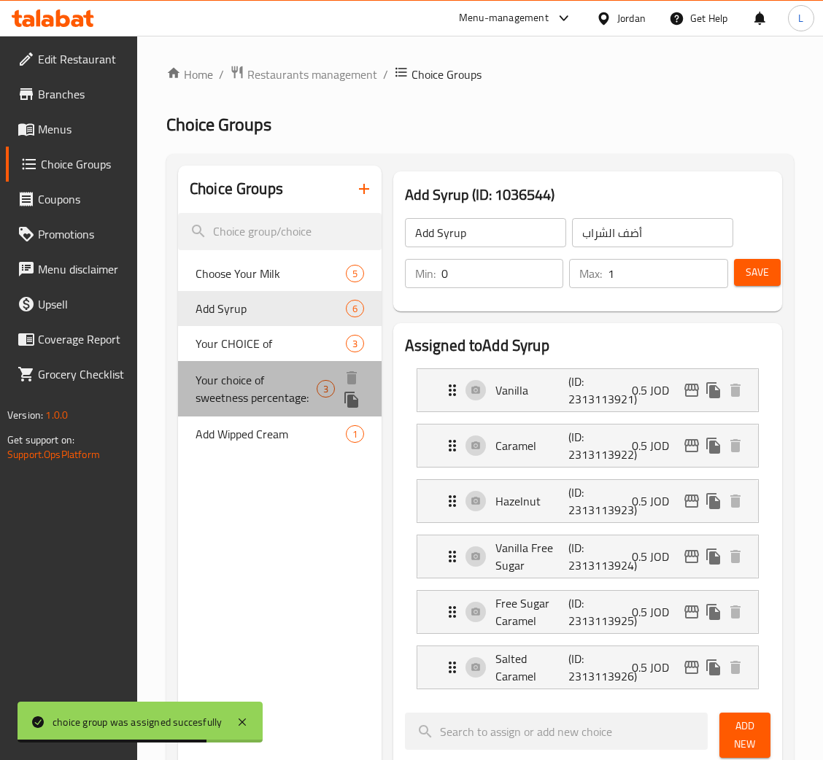
click at [256, 384] on span "Your choice of sweetness percentage:" at bounding box center [255, 388] width 121 height 35
type input "Your choice of sweetness percentage:"
type input "اختيارك من نسبة الحلاوة:"
type input "1"
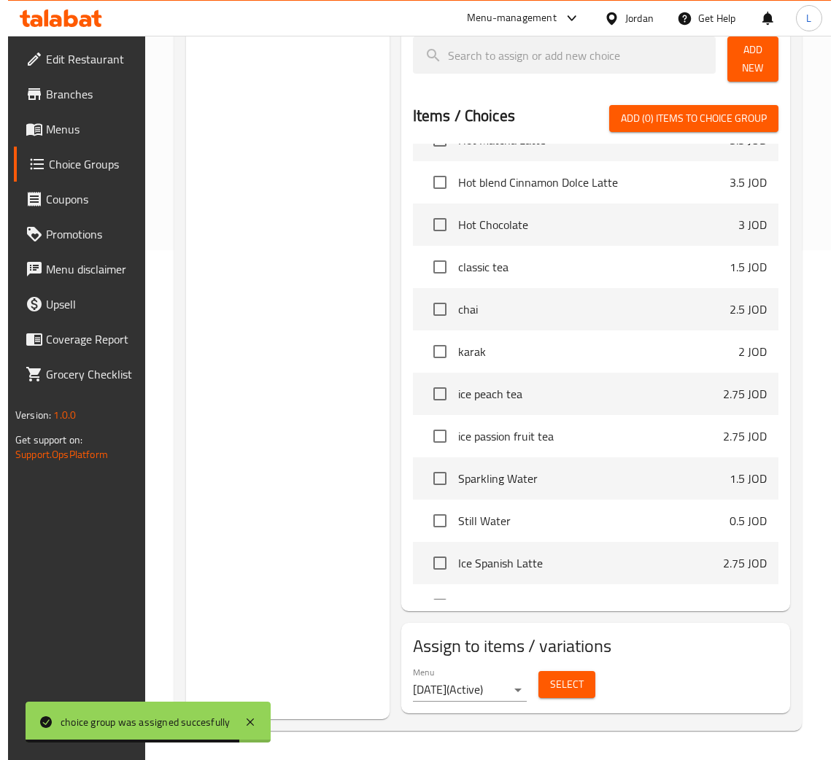
scroll to position [1641, 0]
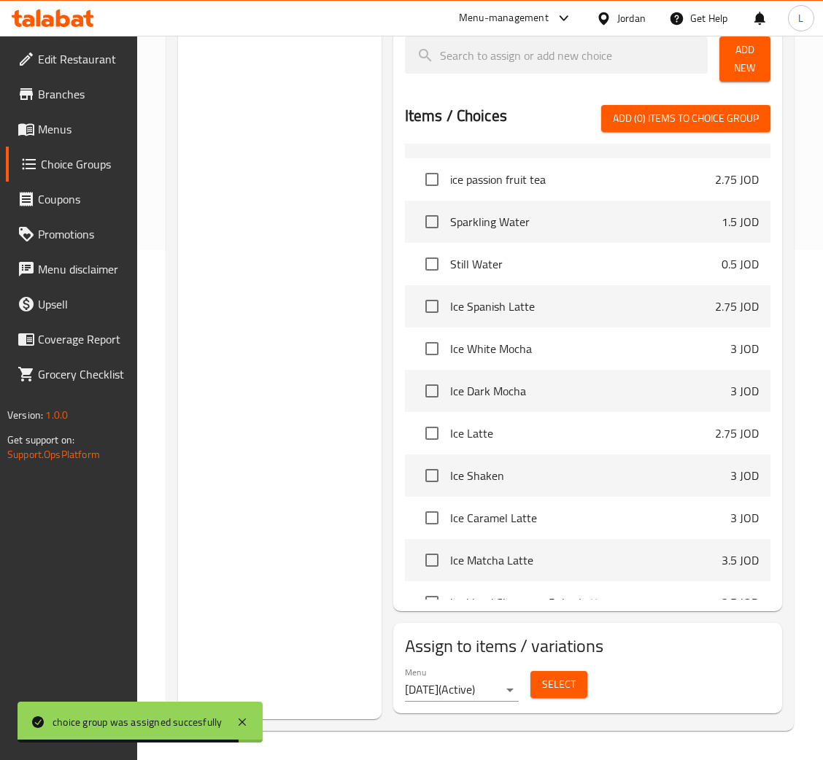
click at [562, 682] on span "Select" at bounding box center [559, 684] width 34 height 18
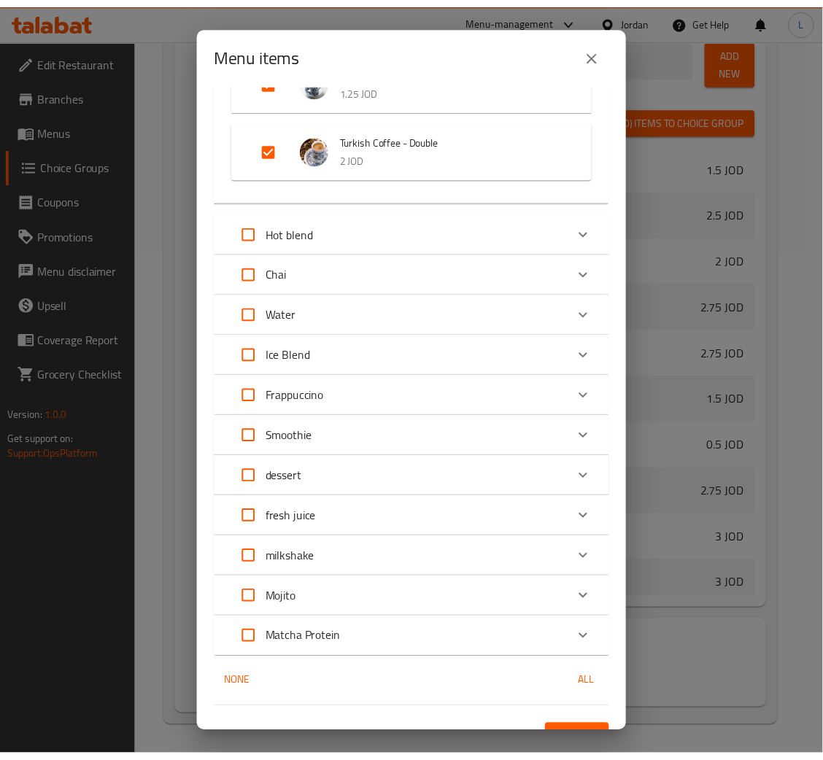
scroll to position [514, 0]
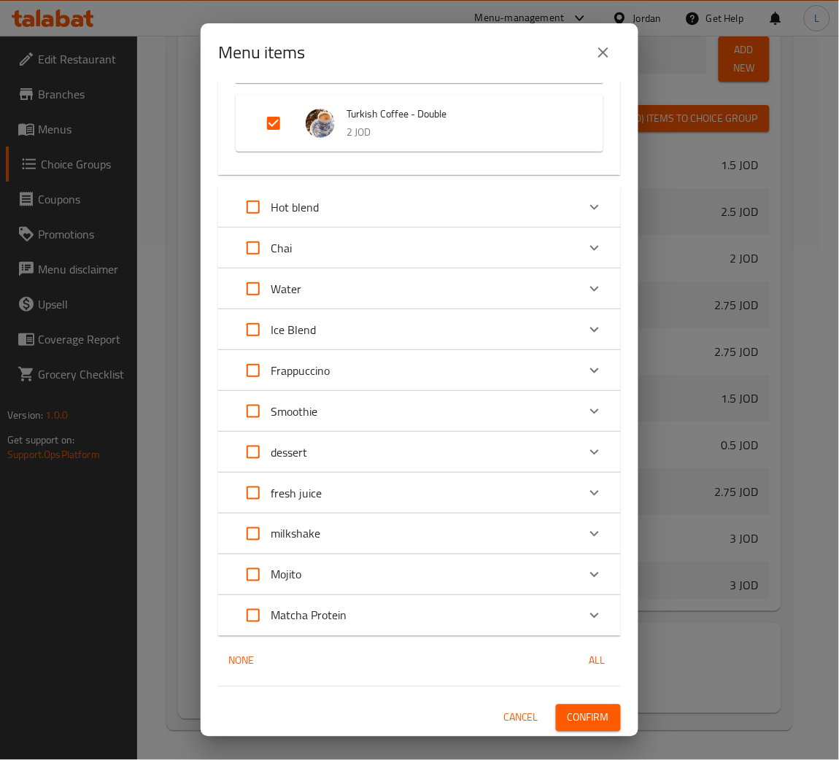
click at [241, 209] on input "Expand" at bounding box center [253, 207] width 35 height 35
checkbox input "true"
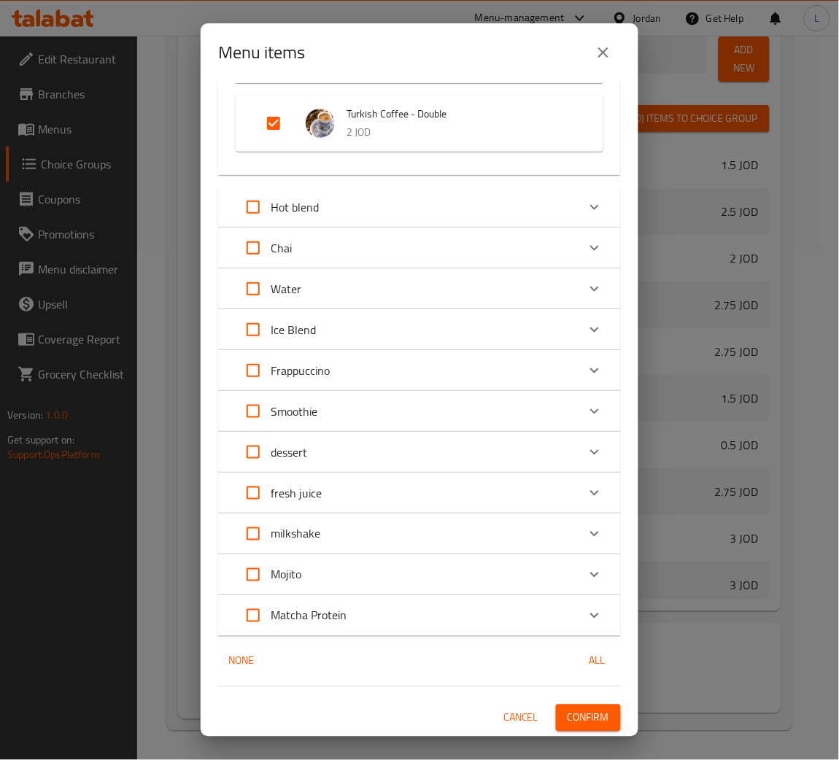
checkbox input "true"
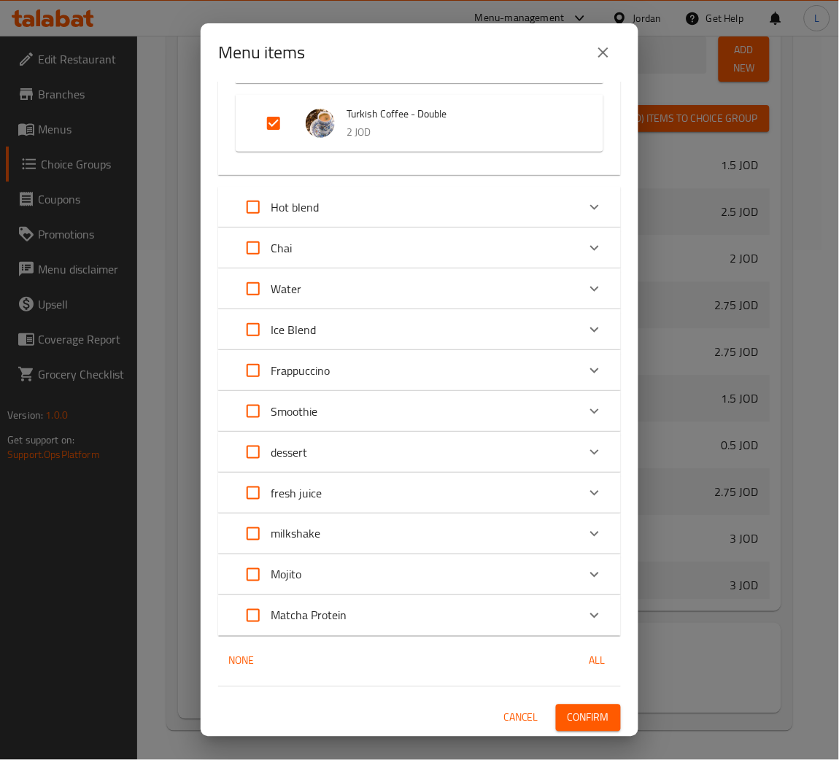
checkbox input "true"
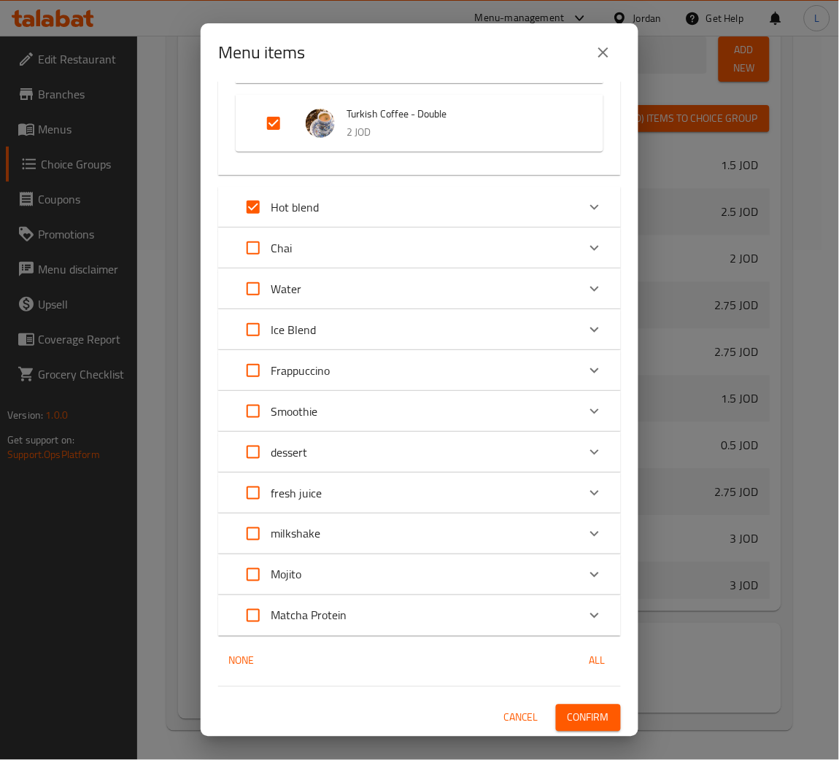
click at [255, 335] on input "Expand" at bounding box center [253, 329] width 35 height 35
checkbox input "true"
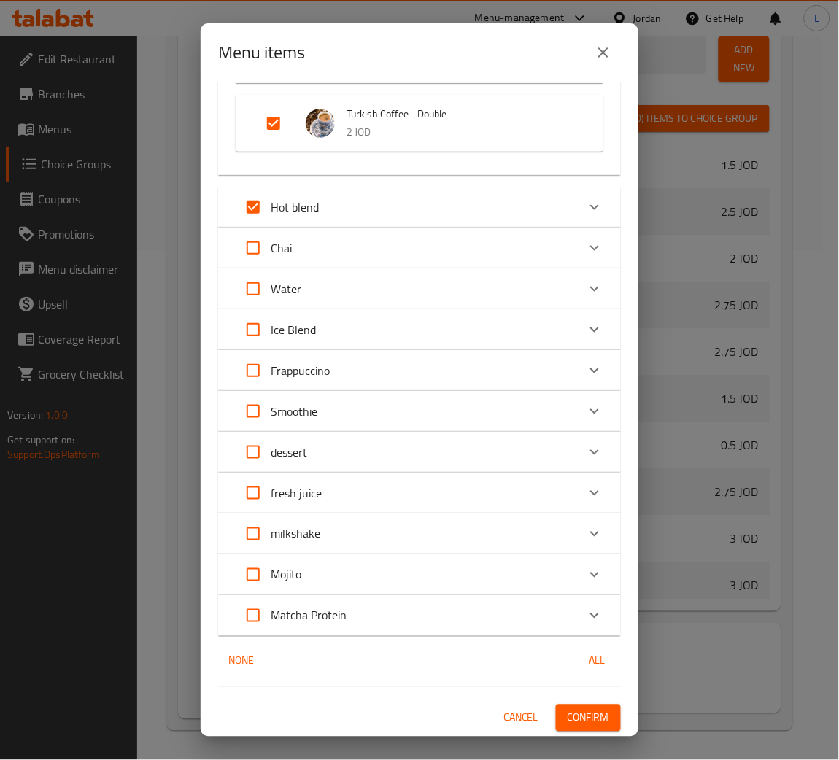
checkbox input "true"
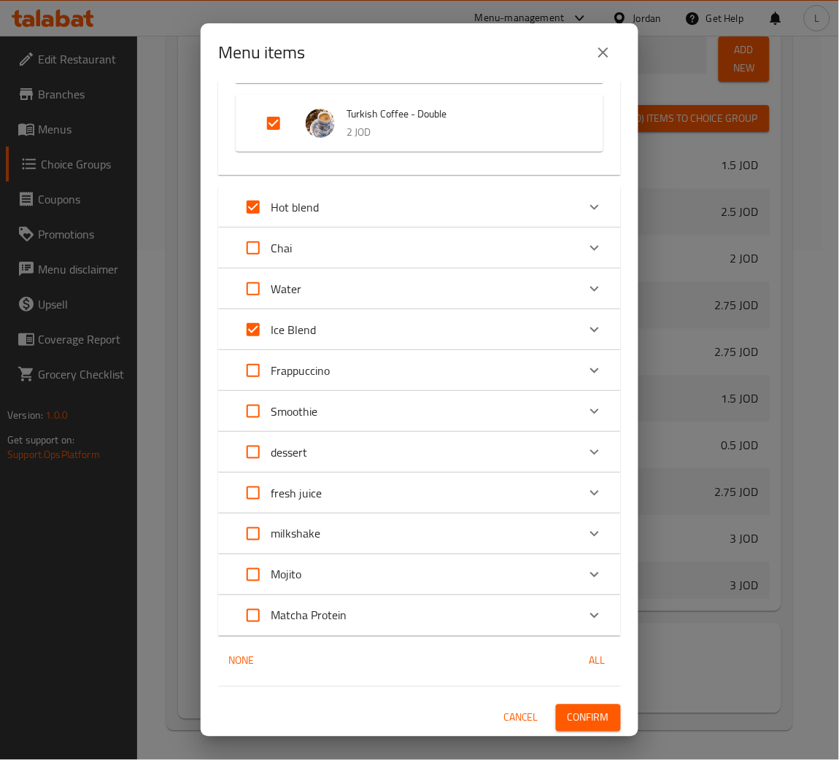
click at [248, 374] on input "Expand" at bounding box center [253, 370] width 35 height 35
checkbox input "true"
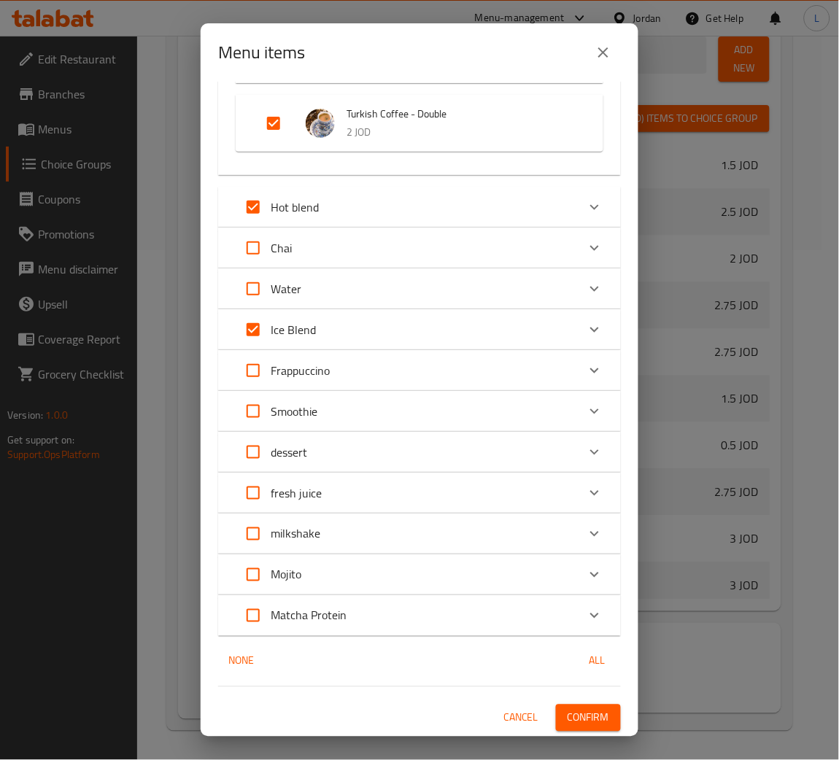
checkbox input "true"
click at [256, 532] on input "Expand" at bounding box center [253, 533] width 35 height 35
checkbox input "true"
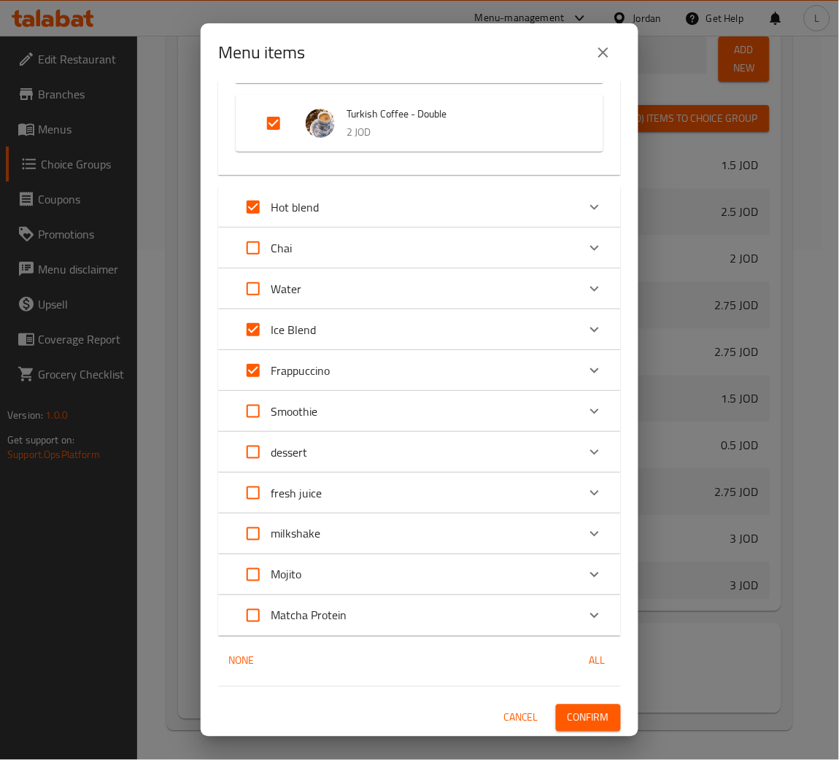
checkbox input "true"
click at [570, 713] on span "Confirm" at bounding box center [588, 718] width 42 height 18
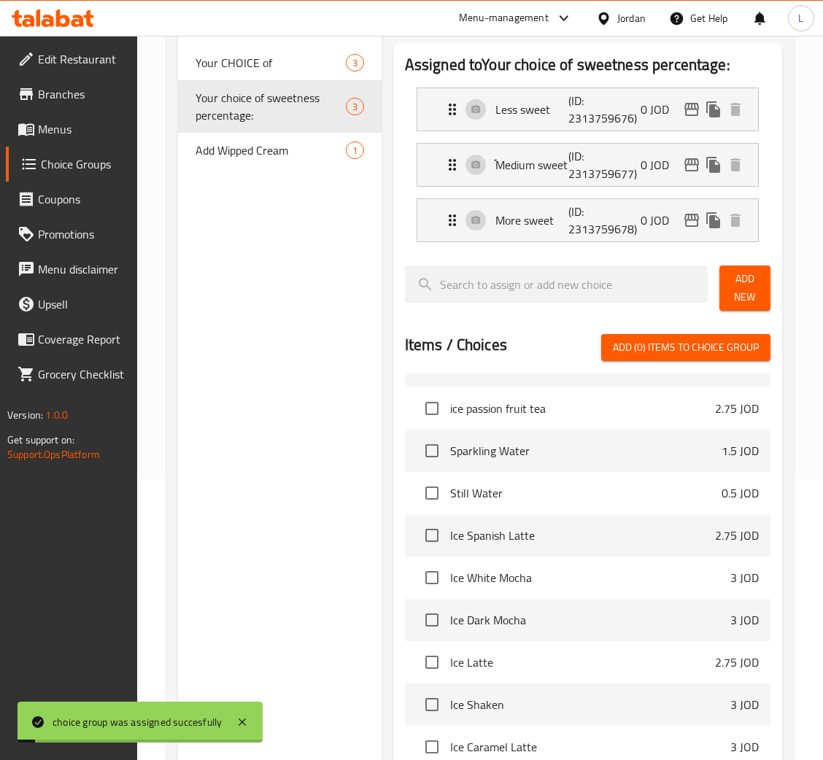
scroll to position [0, 0]
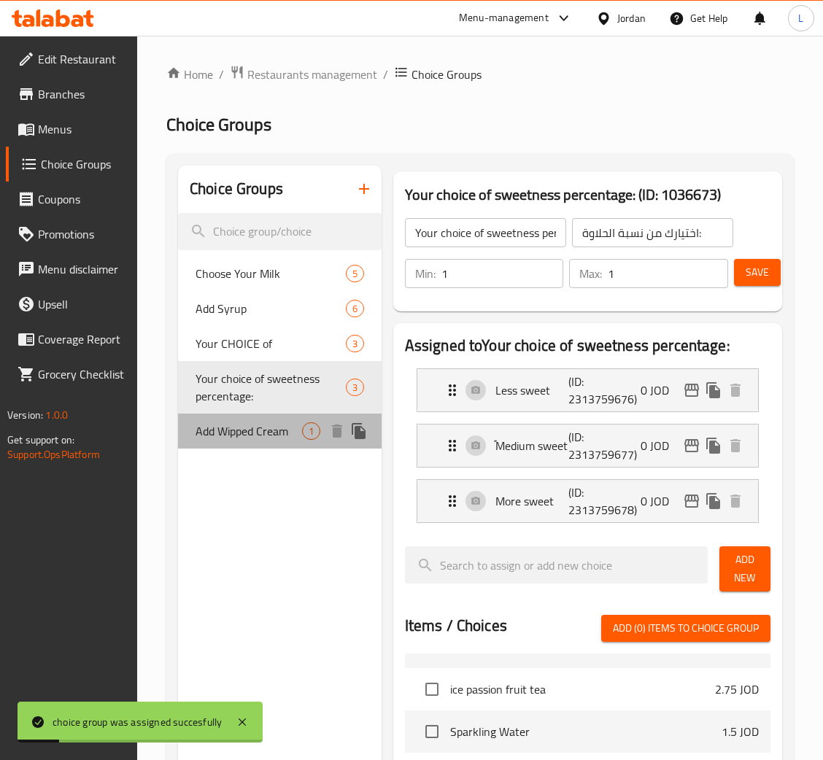
drag, startPoint x: 238, startPoint y: 435, endPoint x: 272, endPoint y: 436, distance: 33.6
click at [238, 435] on span "Add Wipped Cream" at bounding box center [248, 431] width 106 height 18
type input "Add Wipped Cream"
type input "أضف الكريمة المخفوقة"
type input "0"
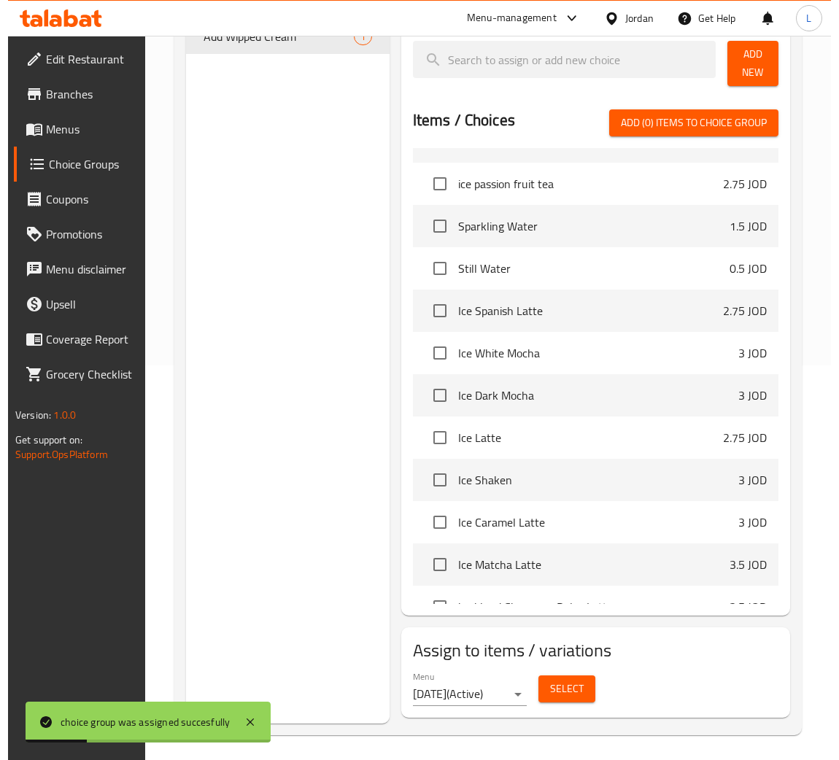
scroll to position [400, 0]
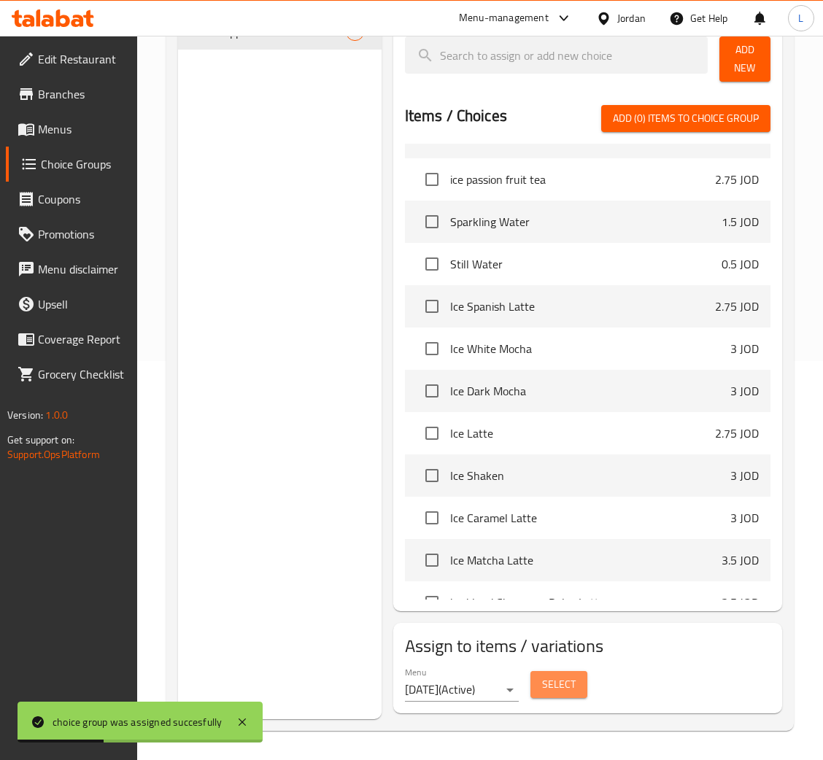
click at [544, 691] on span "Select" at bounding box center [559, 684] width 34 height 18
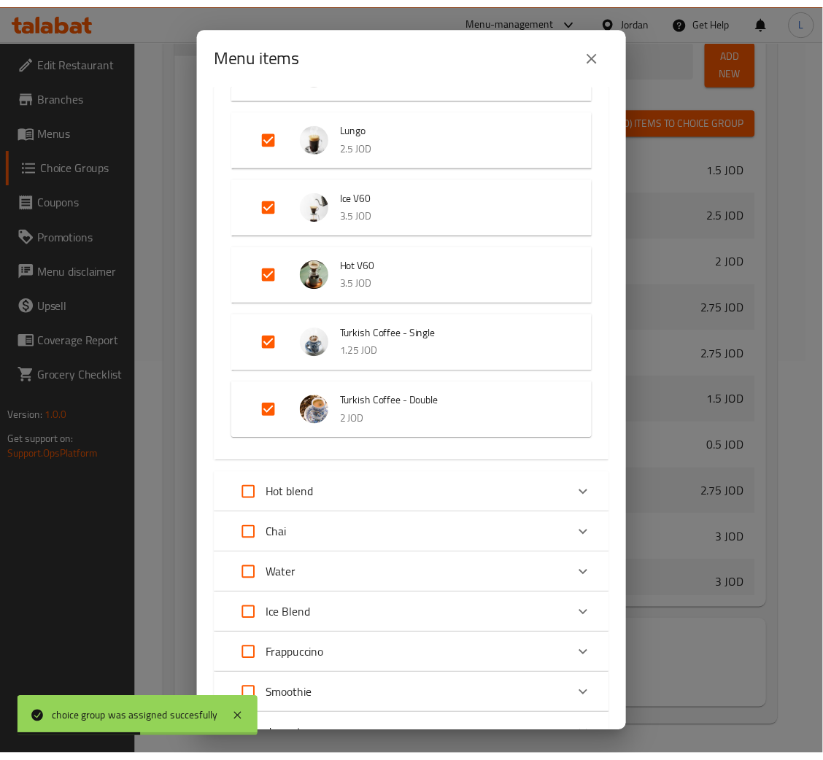
scroll to position [514, 0]
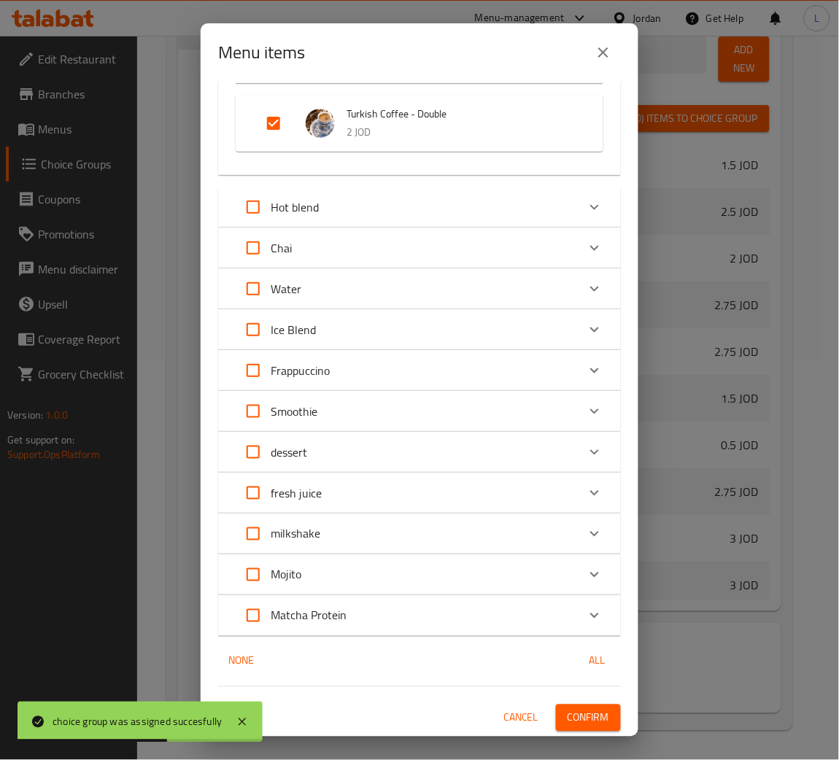
click at [259, 213] on input "Expand" at bounding box center [253, 207] width 35 height 35
checkbox input "true"
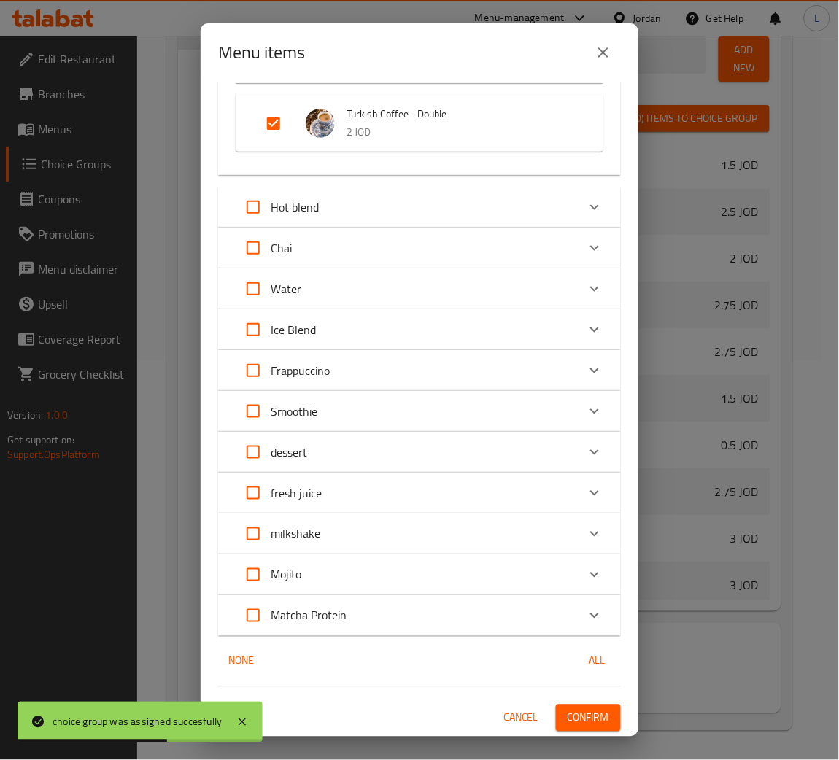
checkbox input "true"
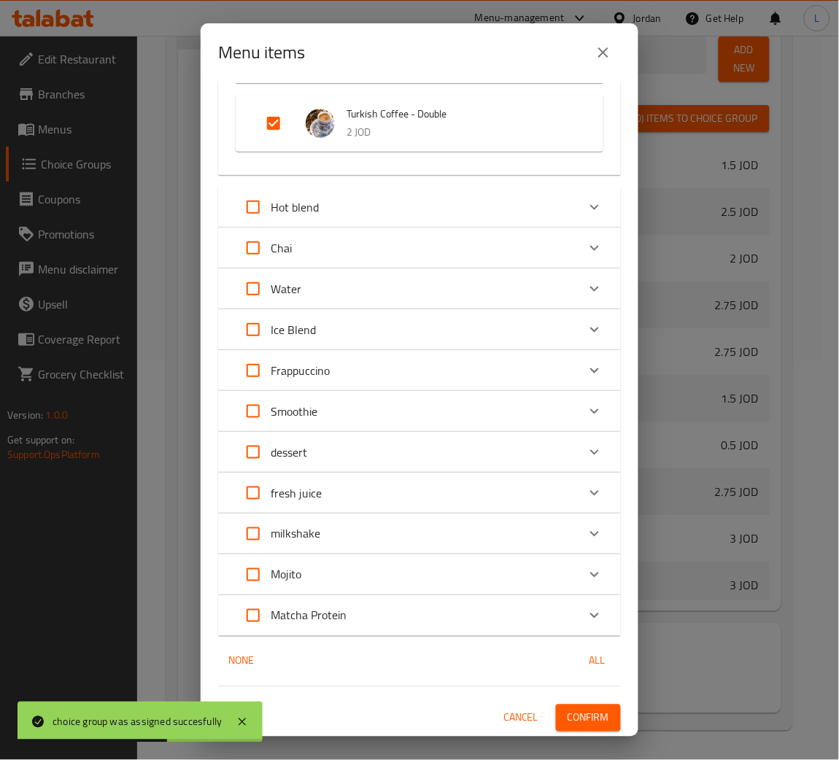
checkbox input "true"
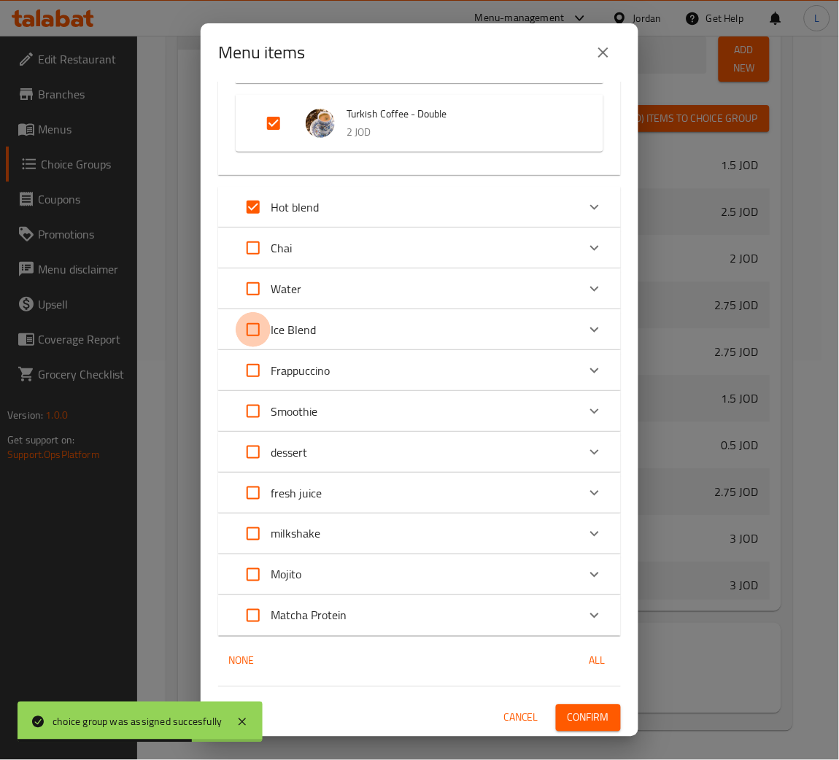
click at [250, 322] on input "Expand" at bounding box center [253, 329] width 35 height 35
checkbox input "true"
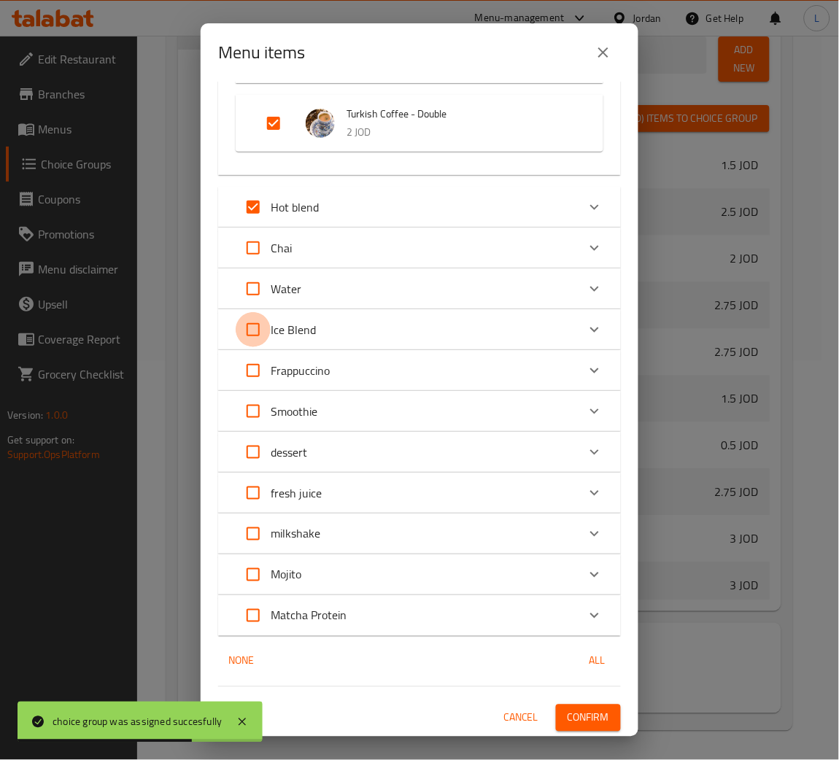
checkbox input "true"
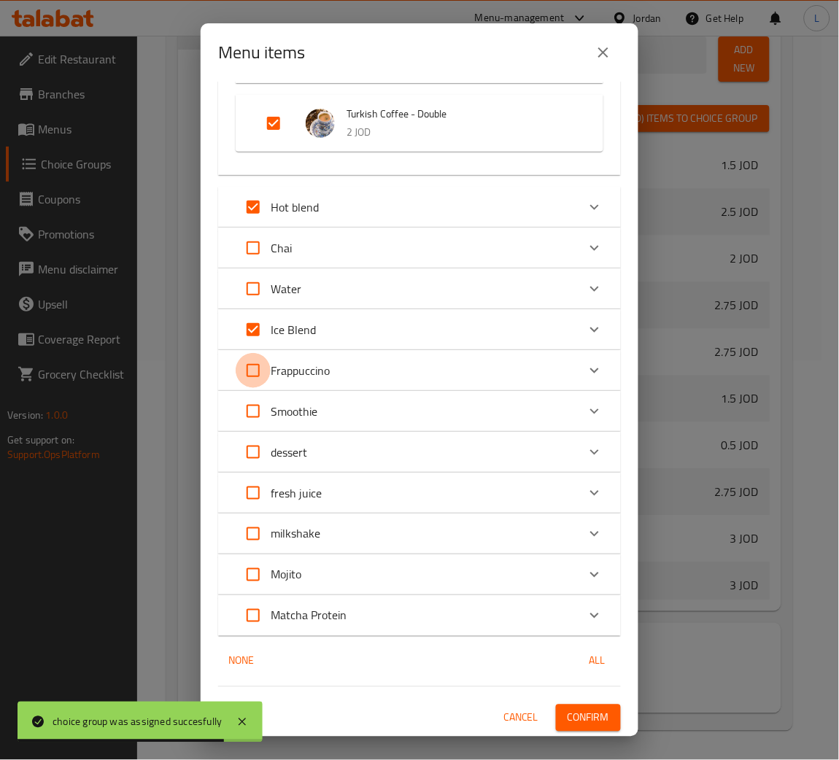
click at [254, 373] on input "Expand" at bounding box center [253, 370] width 35 height 35
checkbox input "true"
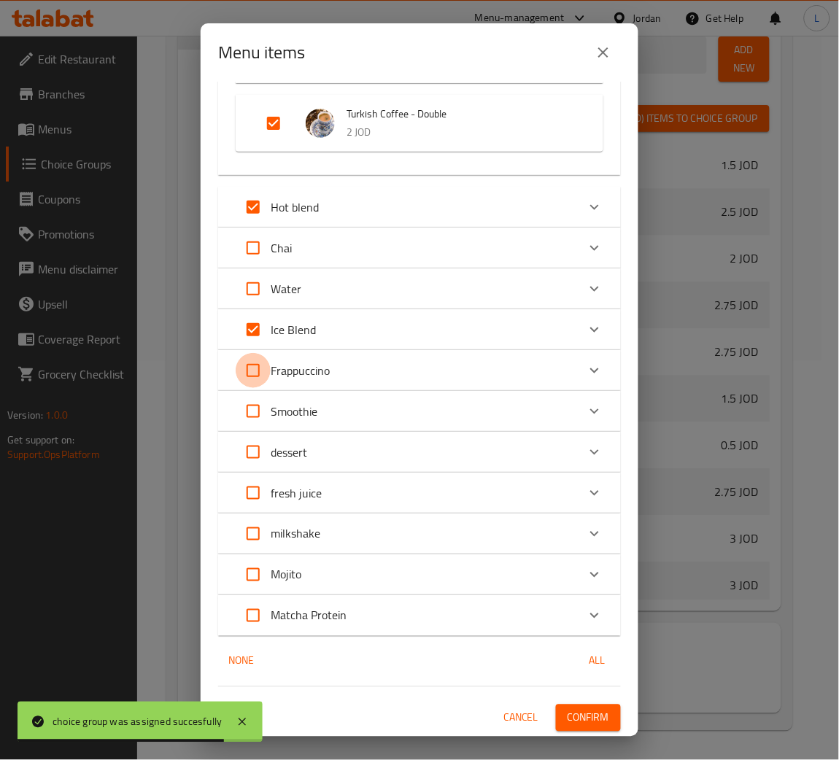
checkbox input "true"
click at [257, 529] on input "Expand" at bounding box center [253, 533] width 35 height 35
checkbox input "true"
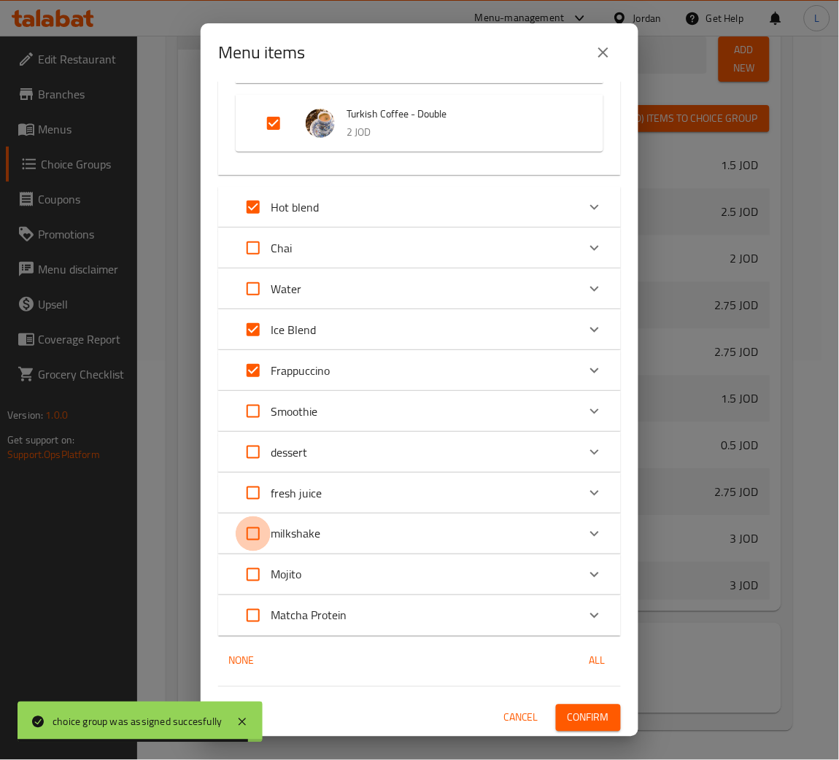
checkbox input "true"
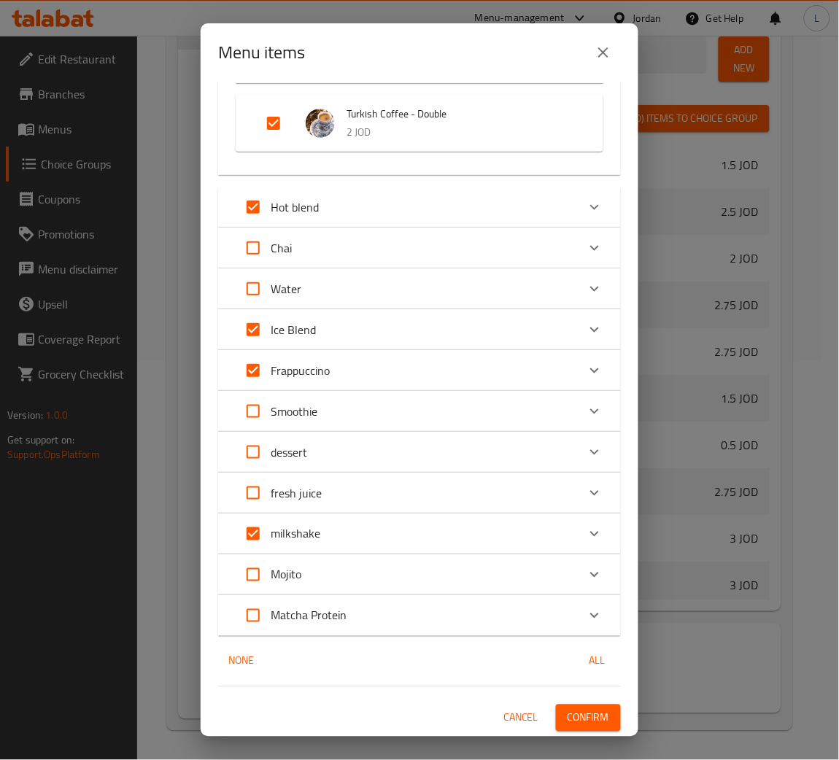
click at [577, 713] on span "Confirm" at bounding box center [588, 718] width 42 height 18
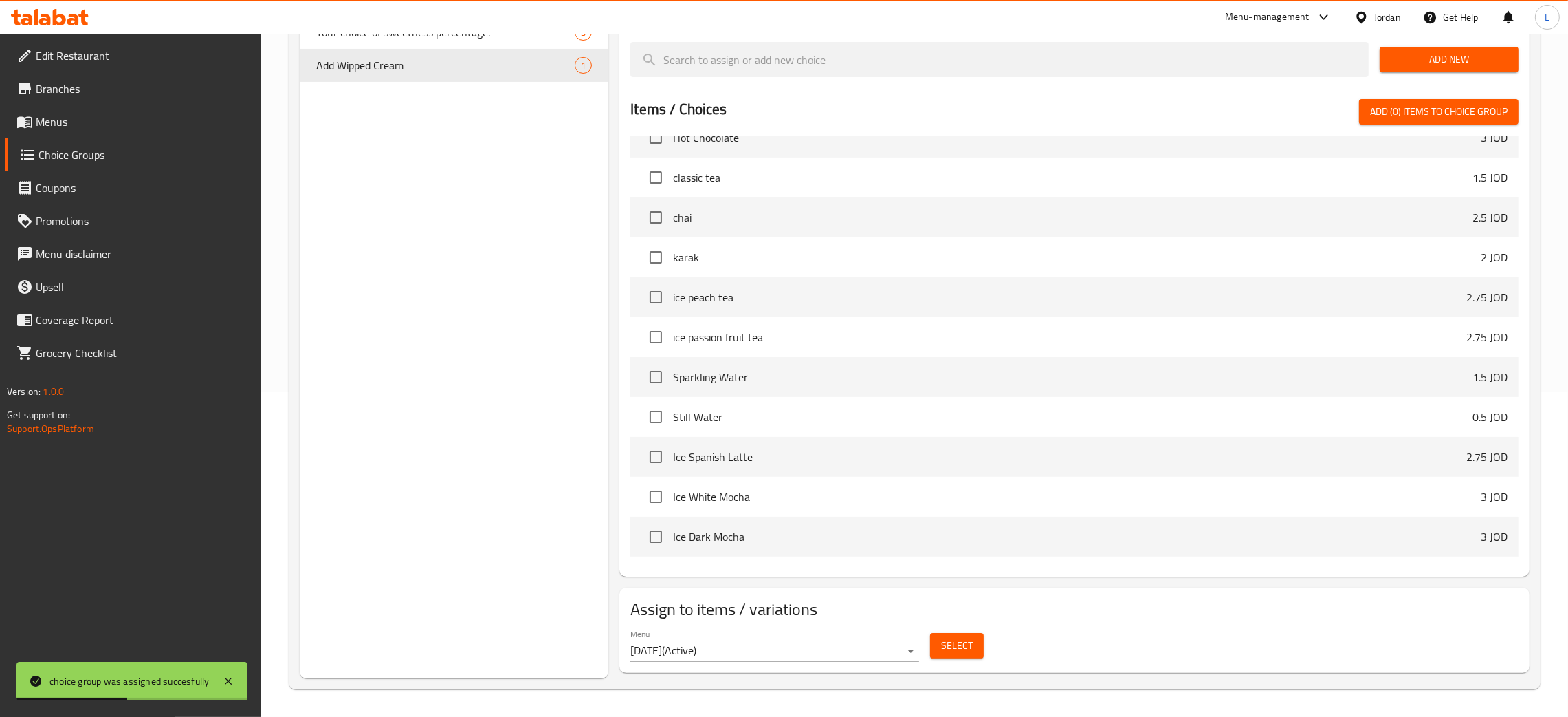
scroll to position [1238, 0]
